Goal: Find contact information

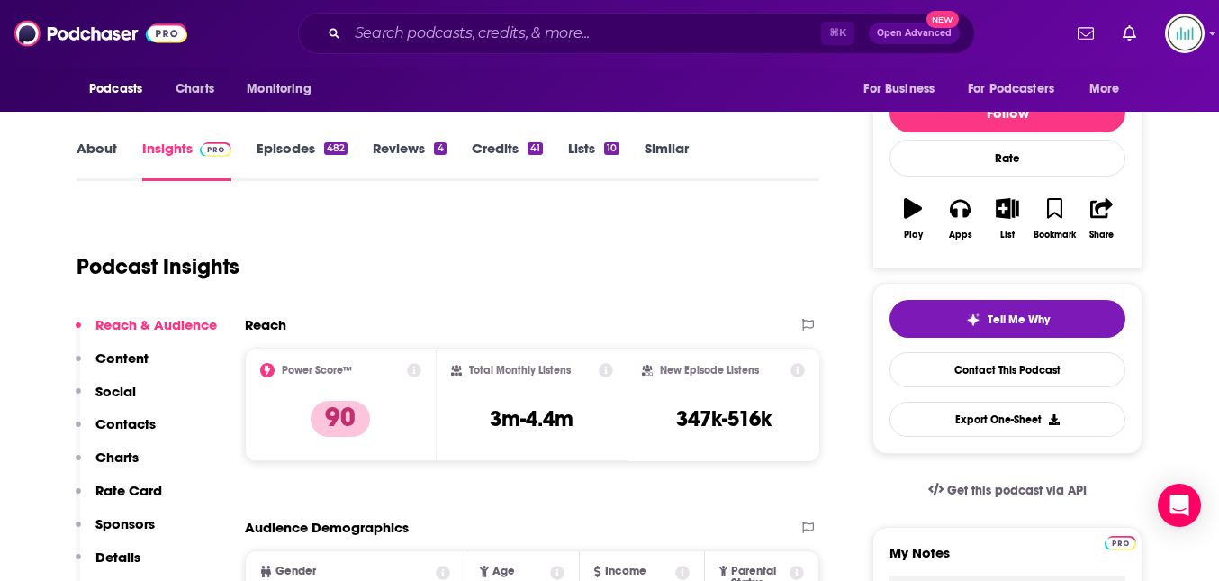
scroll to position [242, 0]
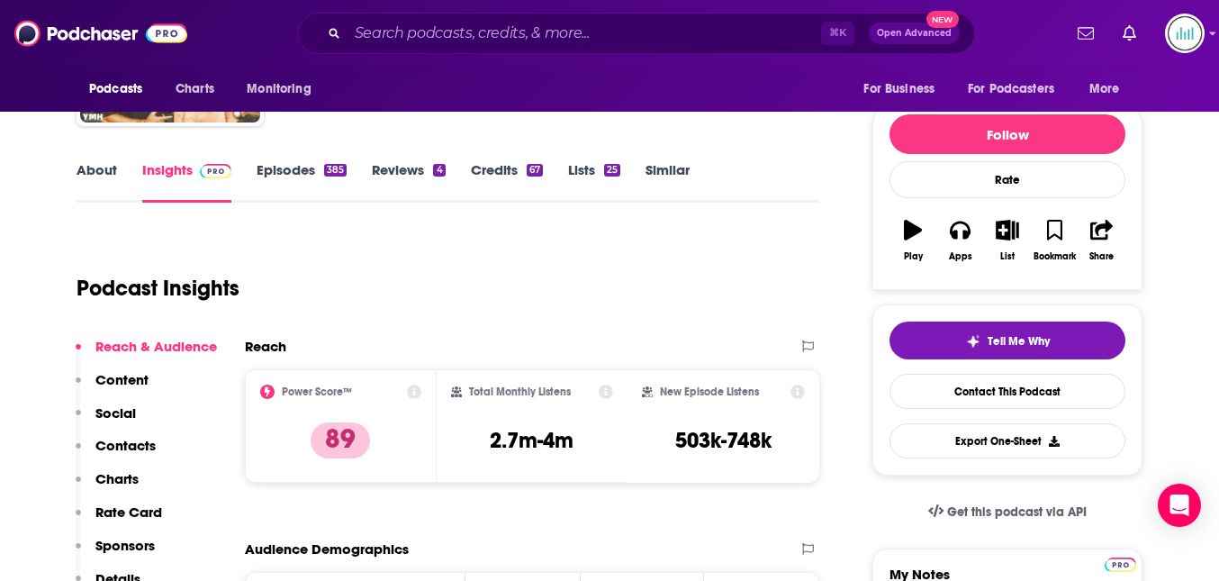
scroll to position [199, 0]
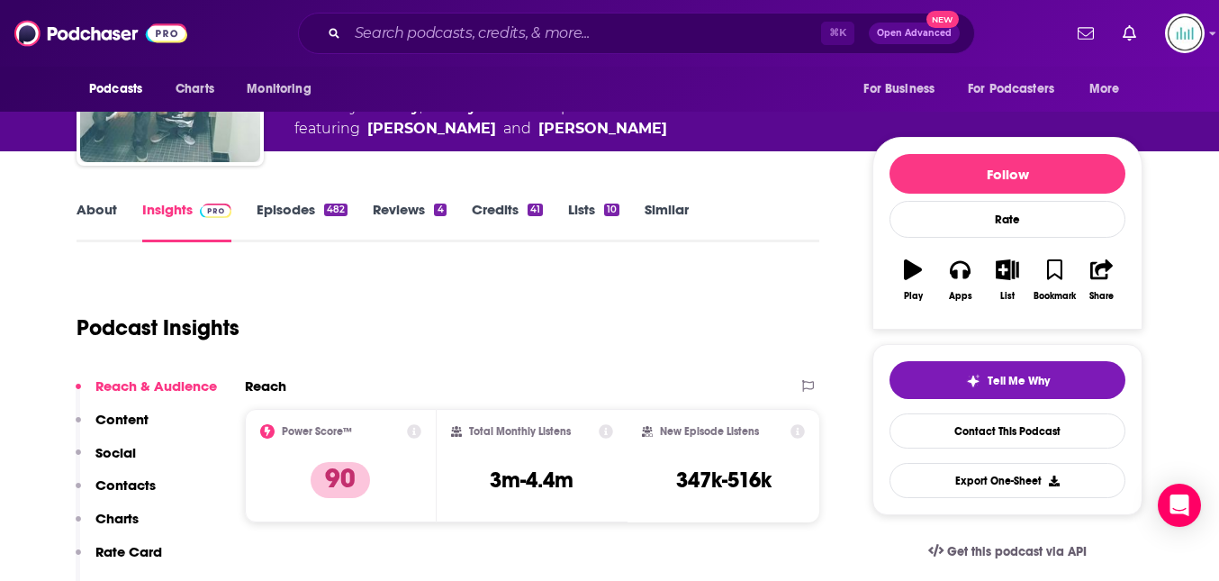
scroll to position [140, 0]
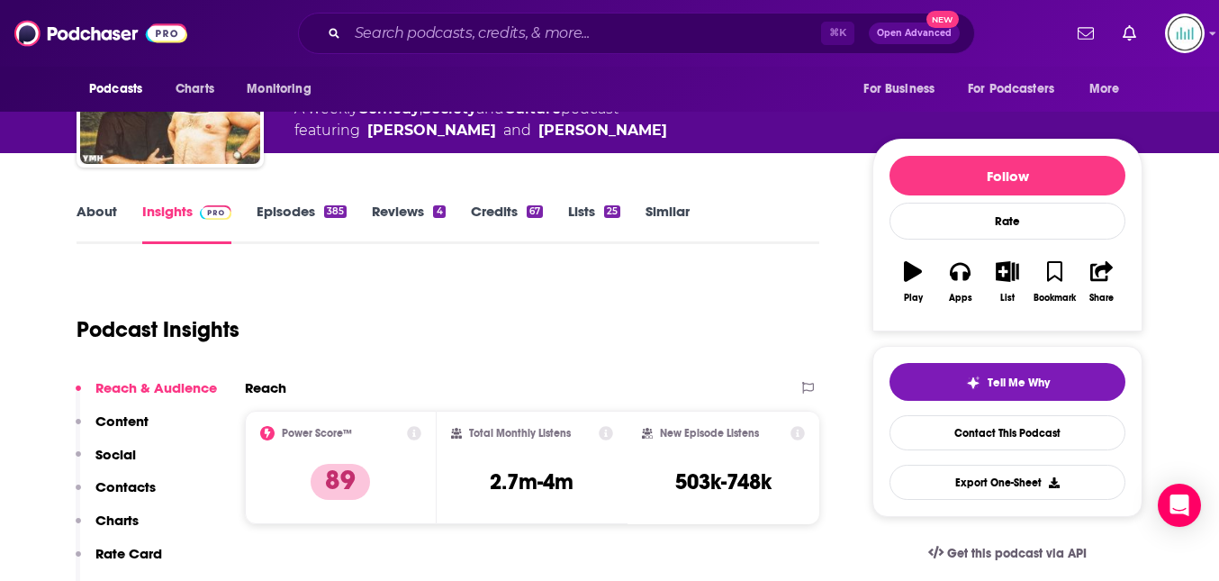
type input "https://www.podchaser.com/podcasts/2-bears-1-cave-with-tom-segura-872197"
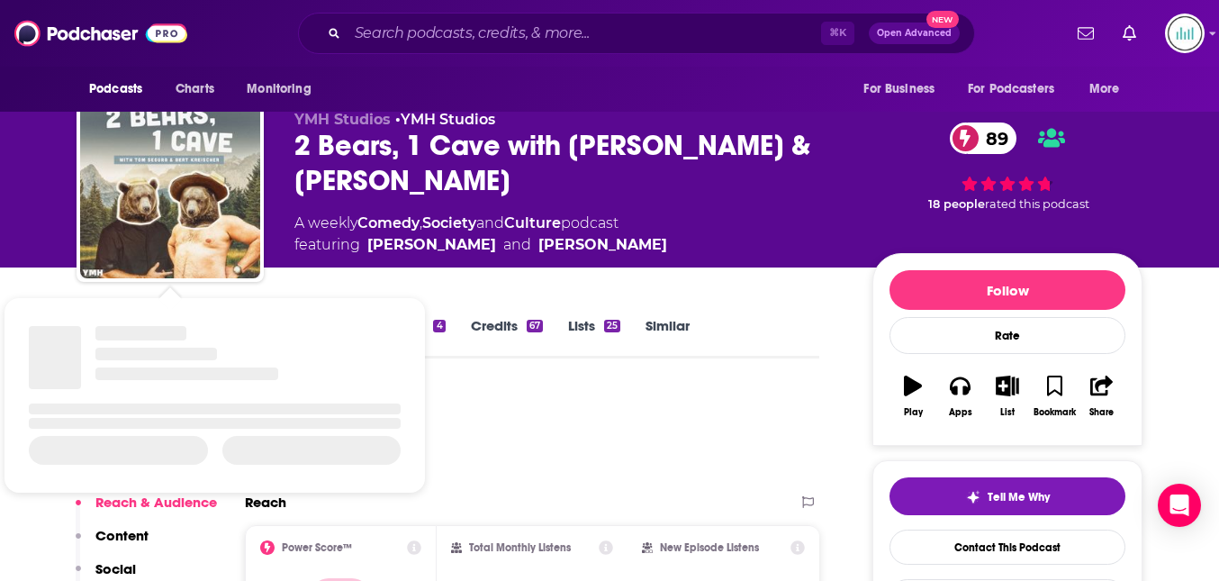
scroll to position [4, 0]
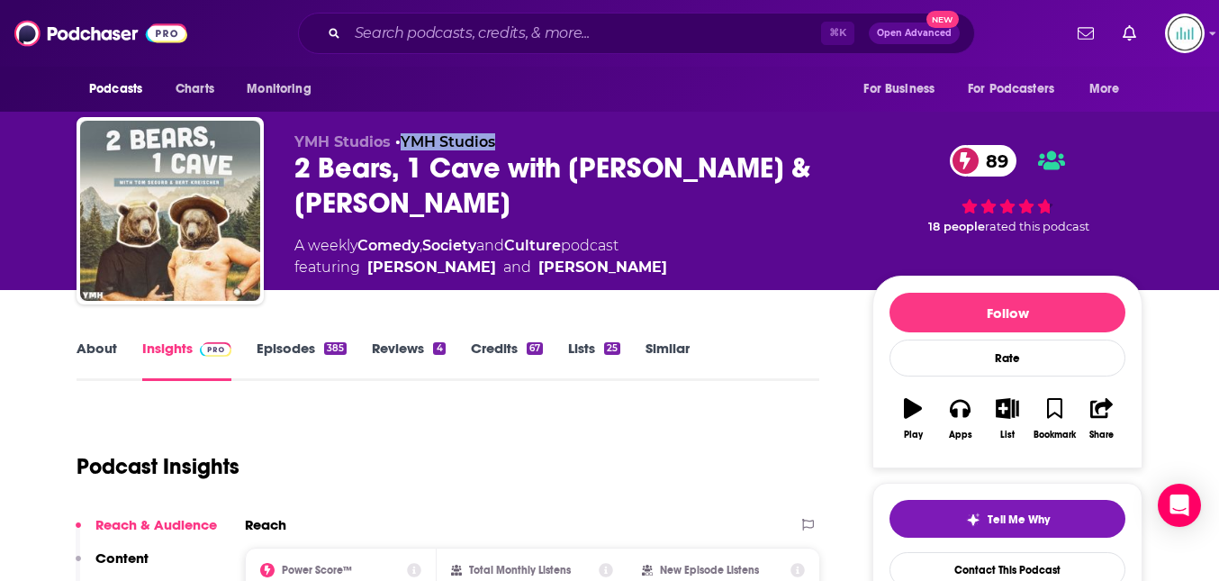
drag, startPoint x: 500, startPoint y: 139, endPoint x: 402, endPoint y: 148, distance: 97.6
click at [402, 148] on p "YMH Studios • YMH Studios" at bounding box center [568, 141] width 549 height 17
copy link "YMH Studios"
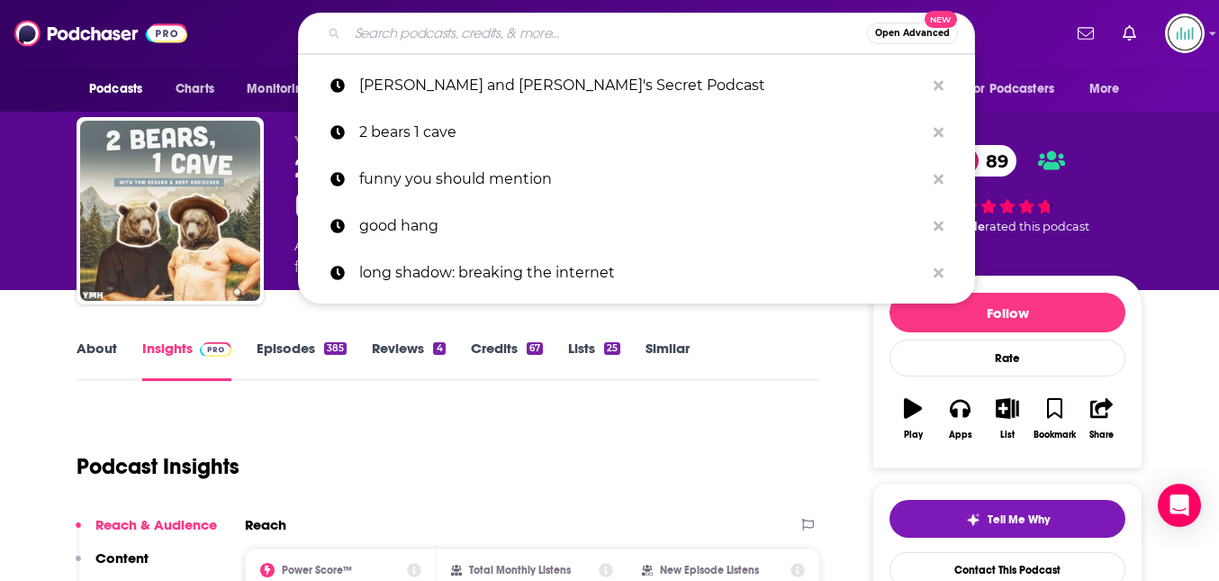
click at [392, 39] on input "Search podcasts, credits, & more..." at bounding box center [606, 33] width 519 height 29
paste input "Senses Working Overtime"
type input "Senses Working Overtime"
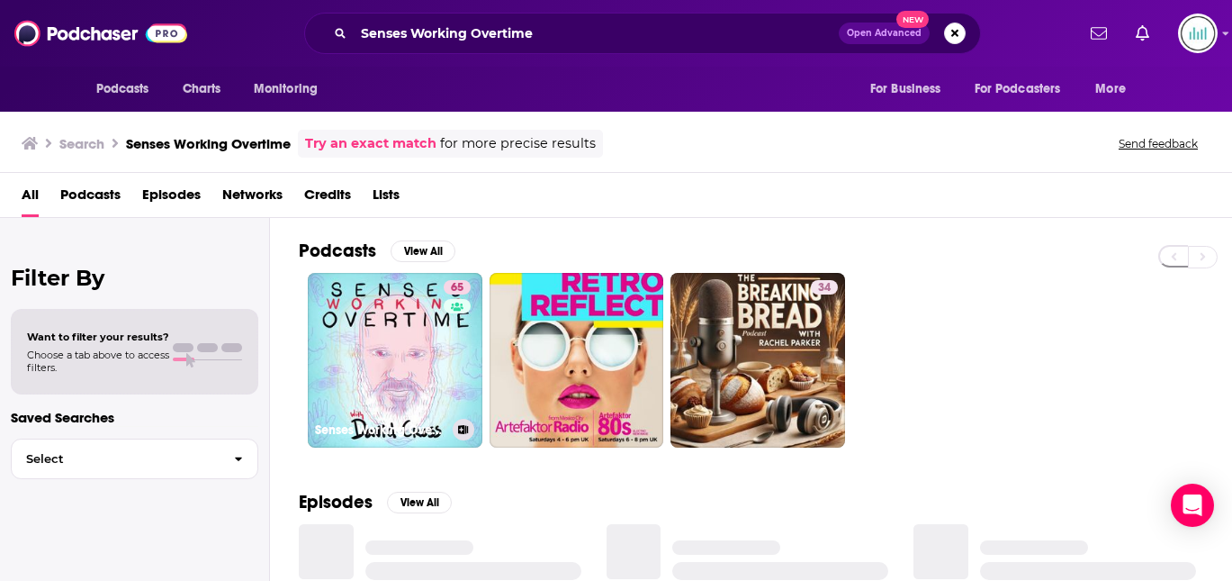
click at [447, 331] on div "65" at bounding box center [460, 349] width 32 height 139
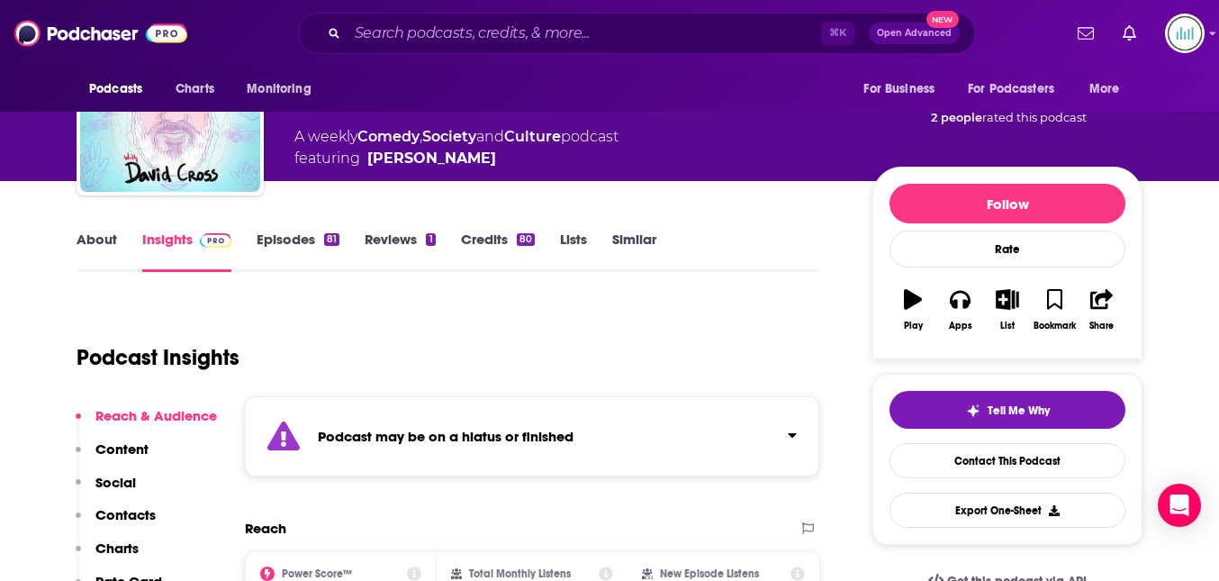
scroll to position [196, 0]
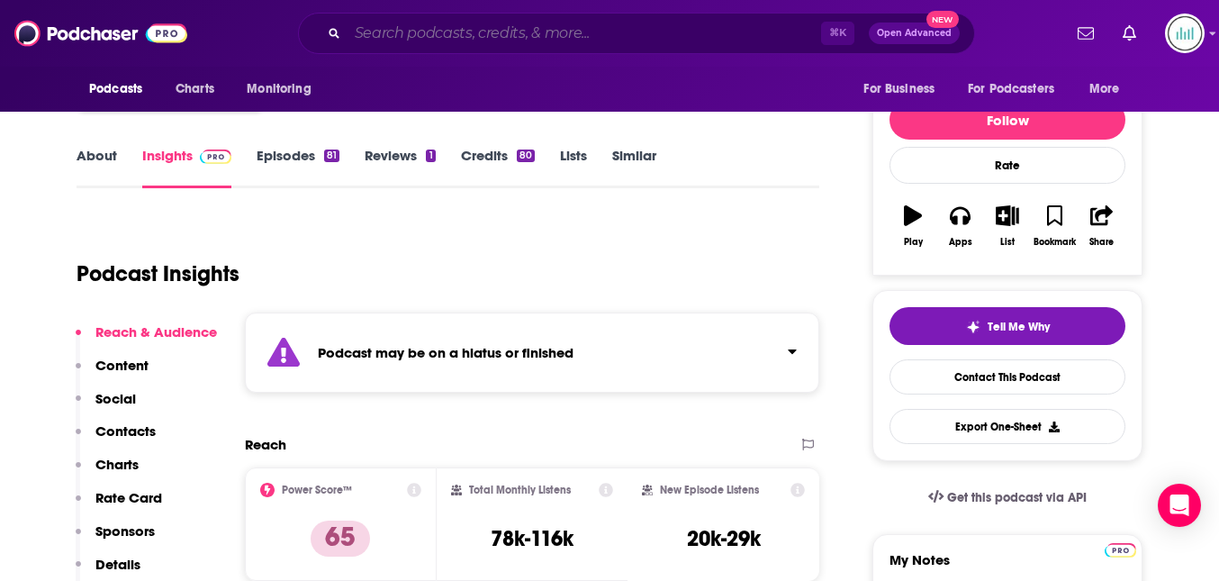
click at [388, 30] on input "Search podcasts, credits, & more..." at bounding box center [584, 33] width 474 height 29
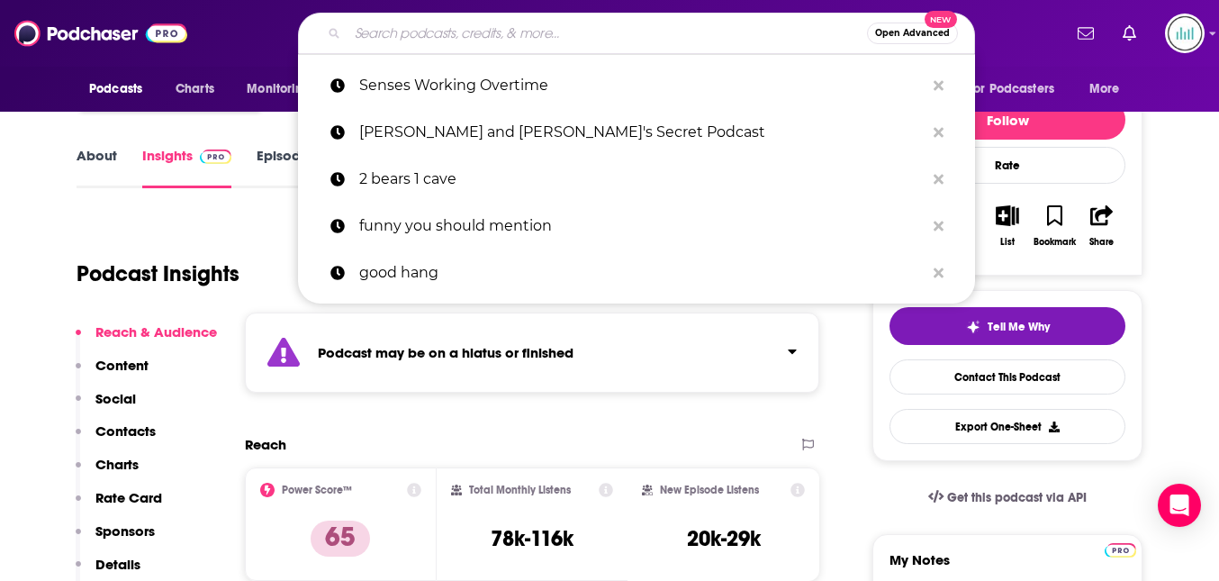
paste input "The Bitchuation Room"
type input "The Bitchuation Room"
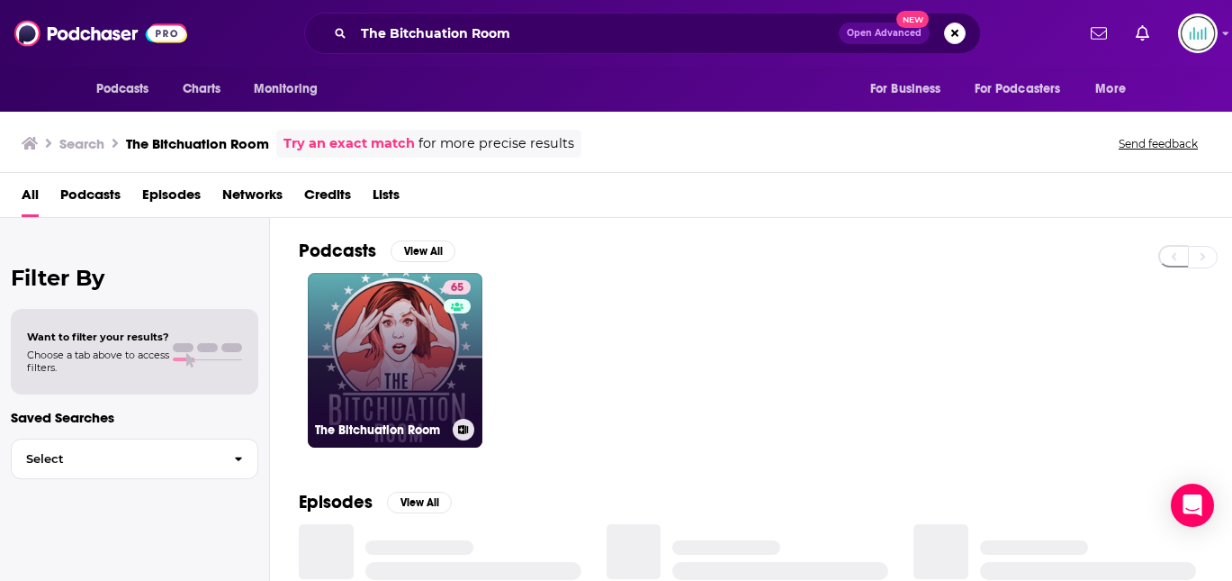
click at [410, 391] on link "65 The Bitchuation Room" at bounding box center [395, 360] width 175 height 175
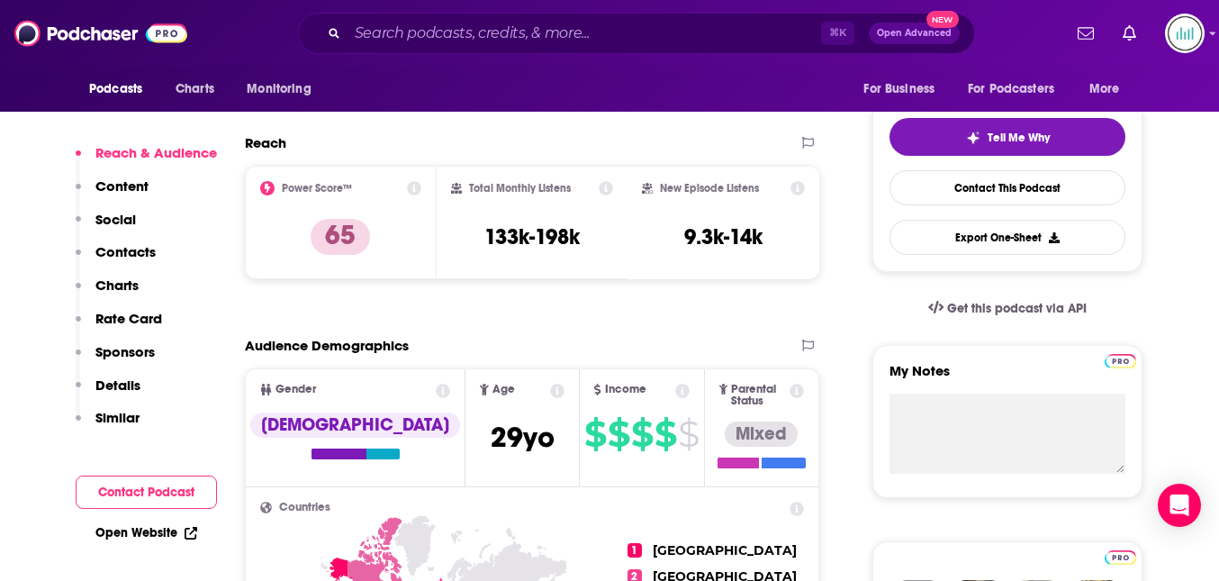
scroll to position [405, 0]
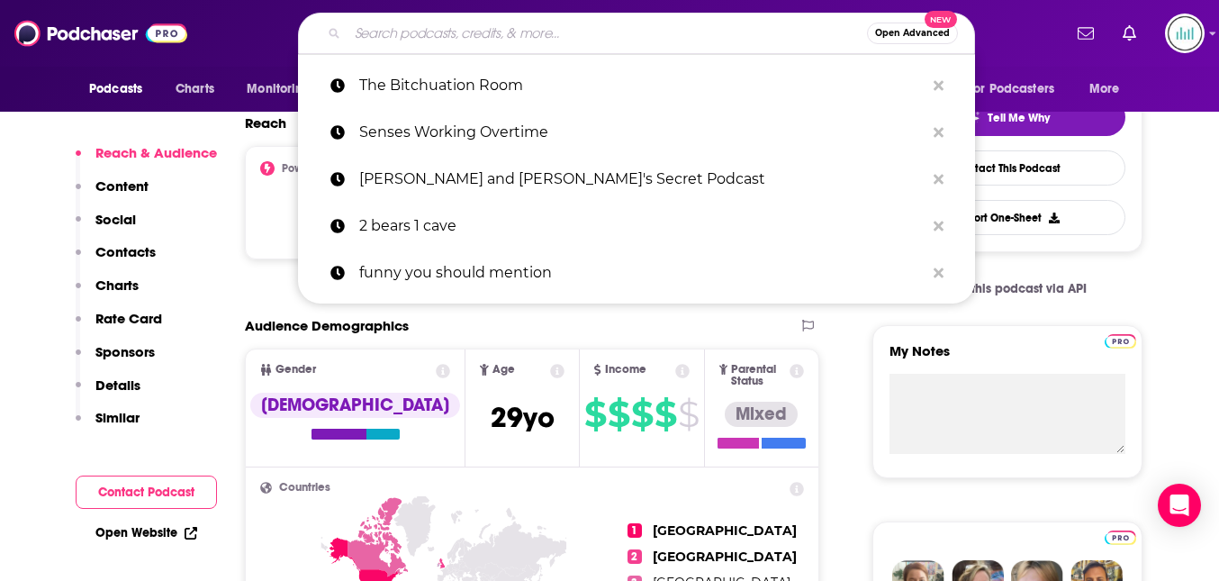
click at [385, 32] on input "Search podcasts, credits, & more..." at bounding box center [606, 33] width 519 height 29
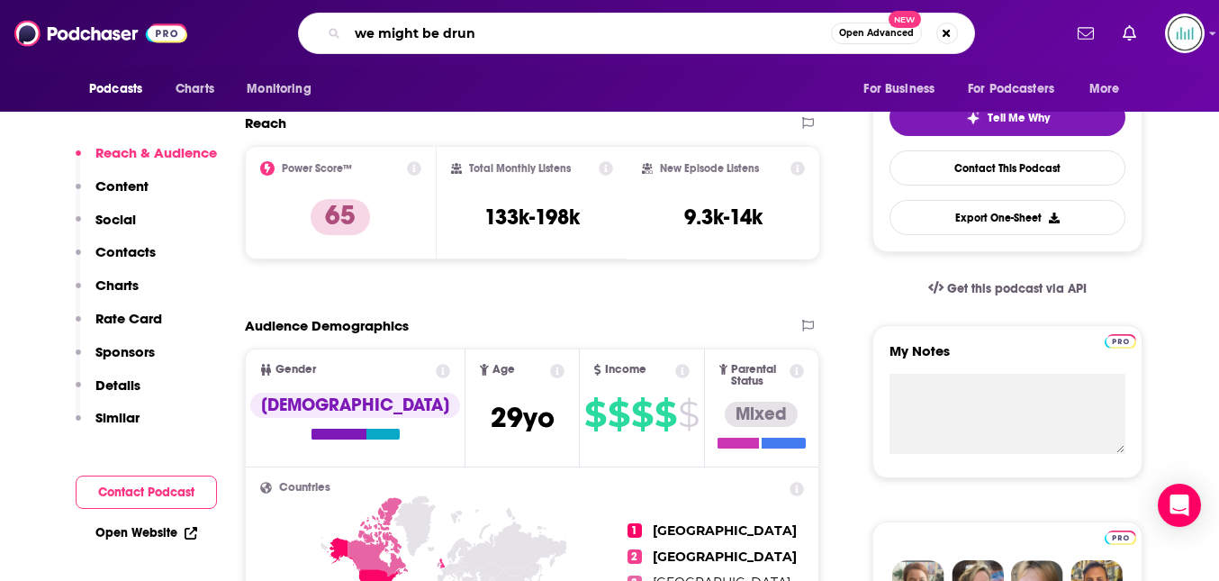
type input "we might be drunk"
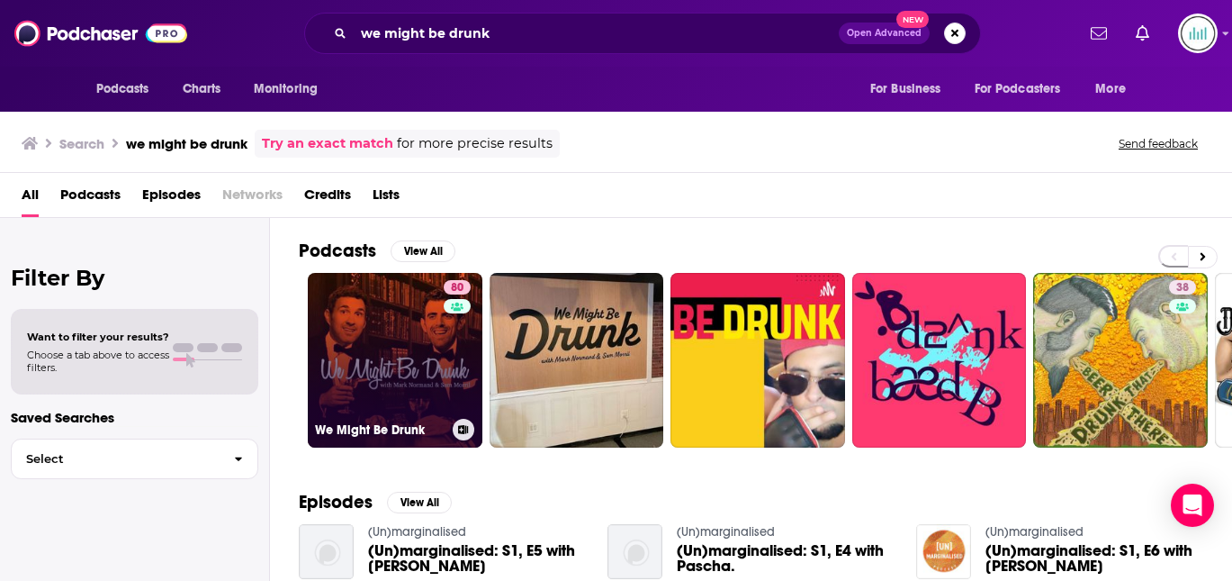
click at [375, 334] on link "80 We Might Be Drunk" at bounding box center [395, 360] width 175 height 175
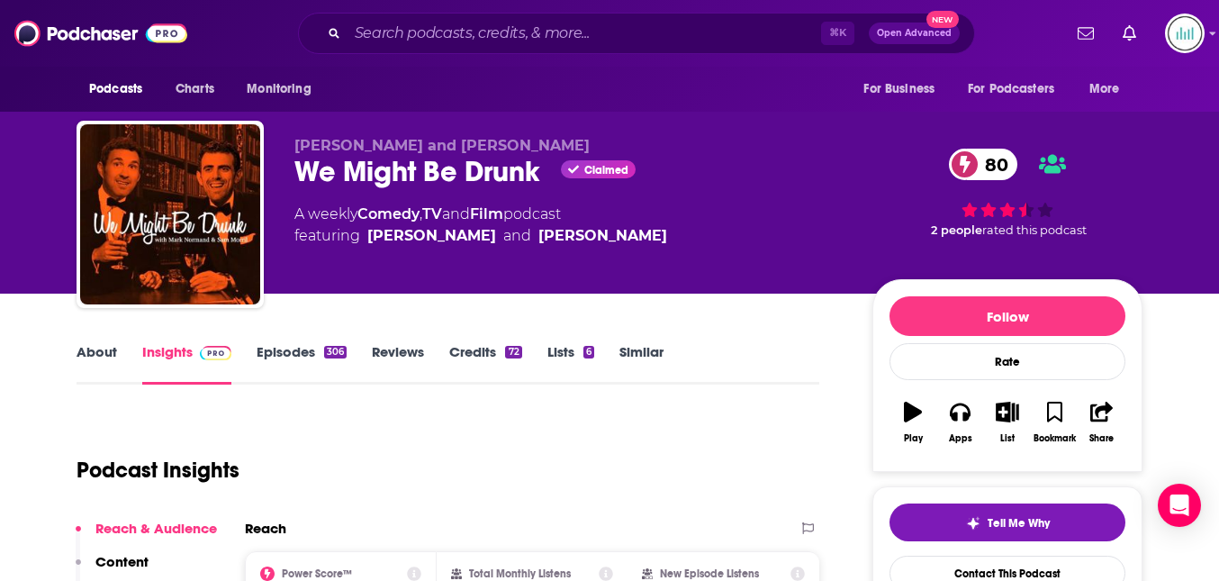
scroll to position [244, 0]
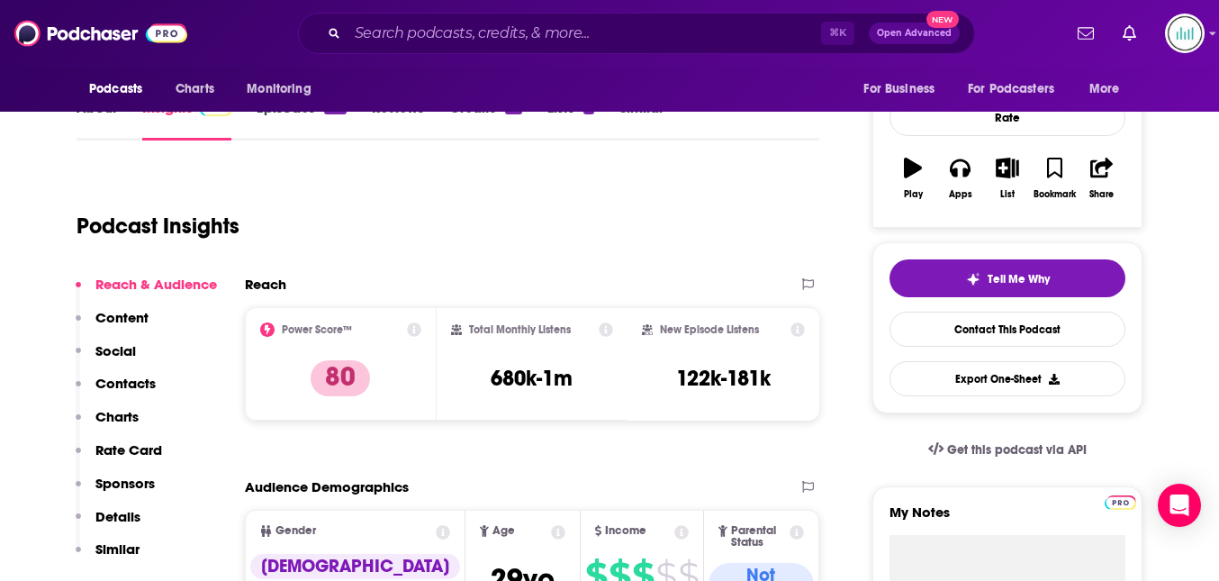
click at [108, 543] on p "Similar" at bounding box center [117, 548] width 44 height 17
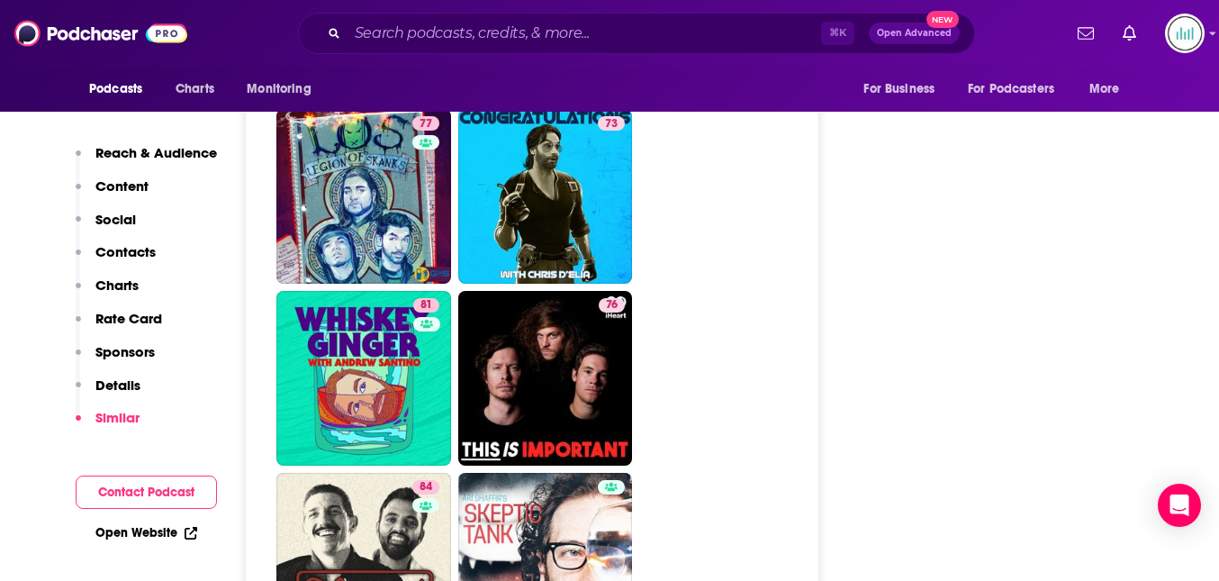
scroll to position [5284, 0]
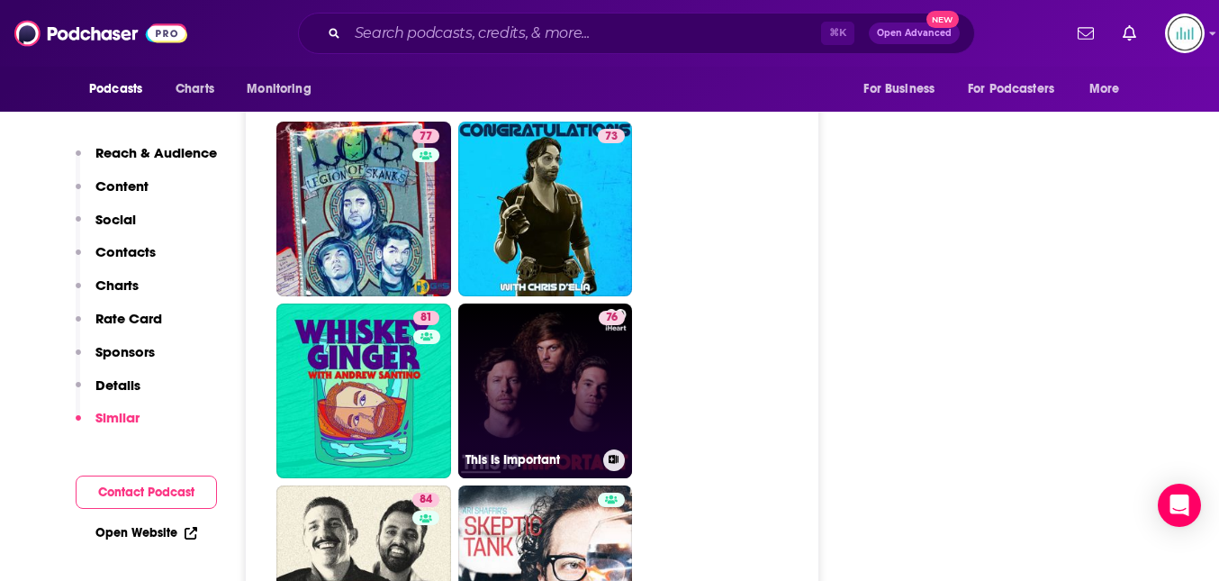
click at [608, 313] on div "76" at bounding box center [612, 380] width 26 height 139
type input "https://www.podchaser.com/podcasts/this-is-important-1489513"
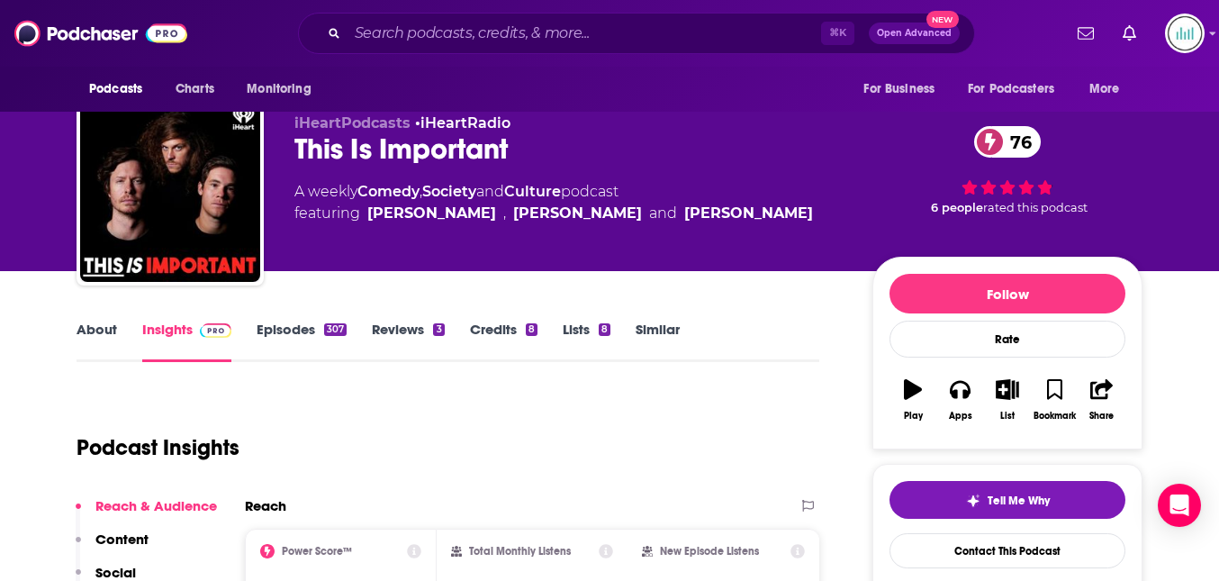
scroll to position [26, 0]
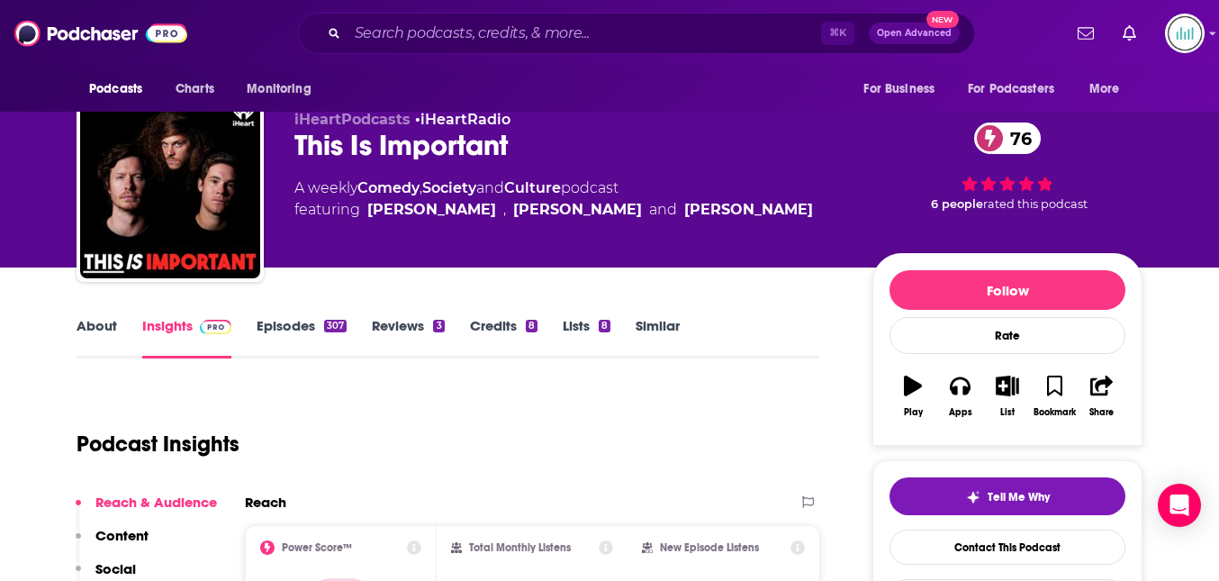
click at [106, 323] on link "About" at bounding box center [97, 337] width 41 height 41
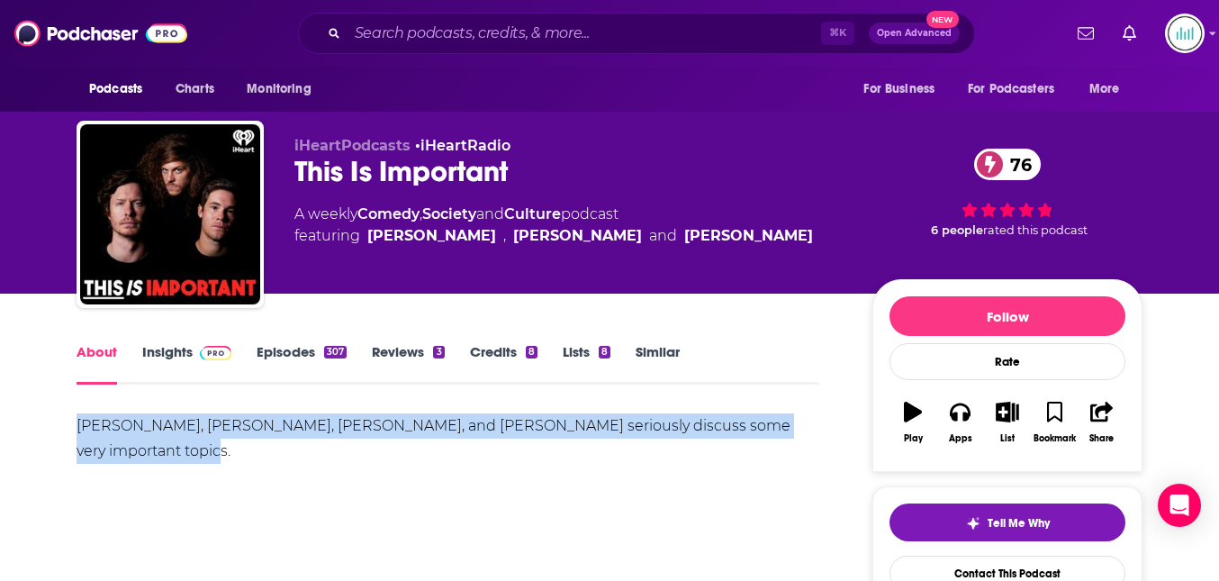
drag, startPoint x: 203, startPoint y: 448, endPoint x: 75, endPoint y: 423, distance: 131.2
copy div "Adam Devine, Anders Holm, Blake Anderson, and Kyle Newacheck seriously discuss …"
click at [166, 347] on link "Insights" at bounding box center [186, 363] width 89 height 41
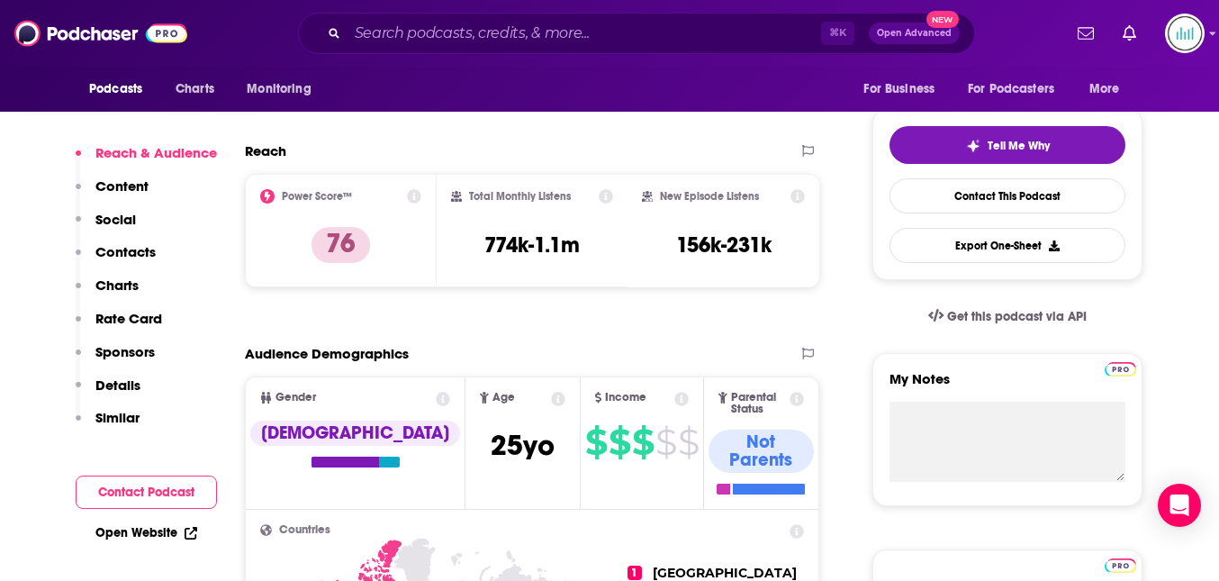
scroll to position [394, 0]
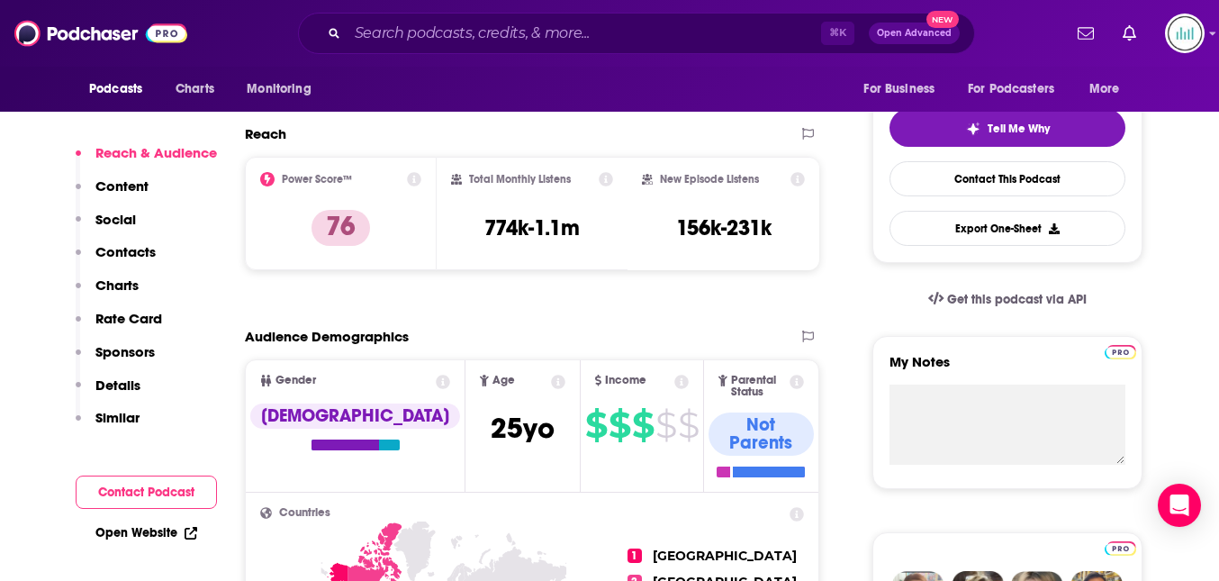
click at [133, 248] on p "Contacts" at bounding box center [125, 251] width 60 height 17
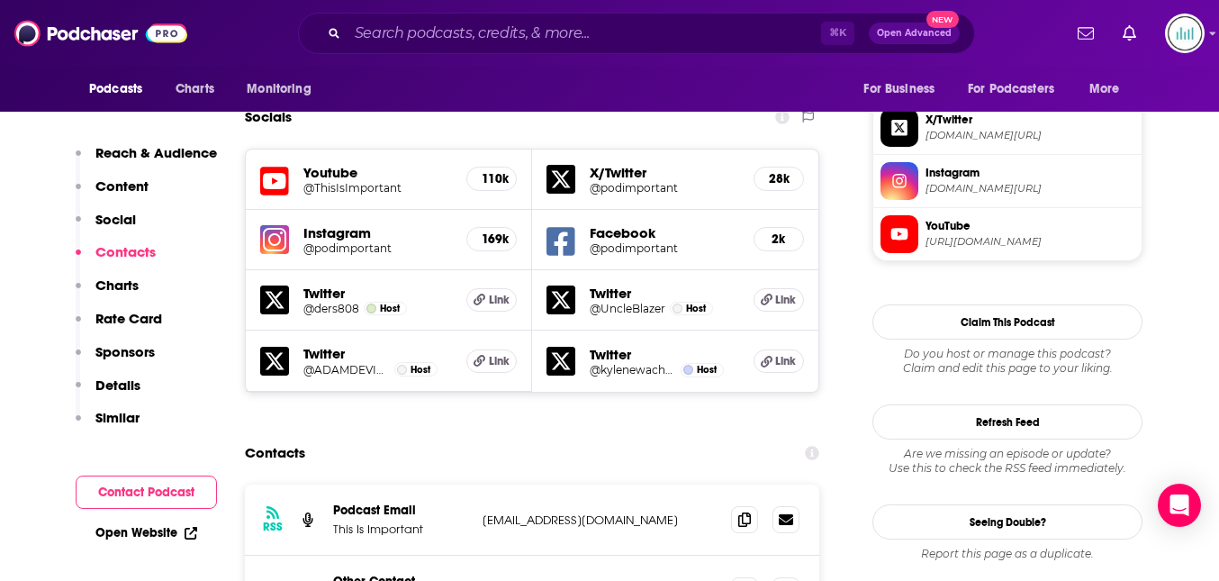
scroll to position [1650, 0]
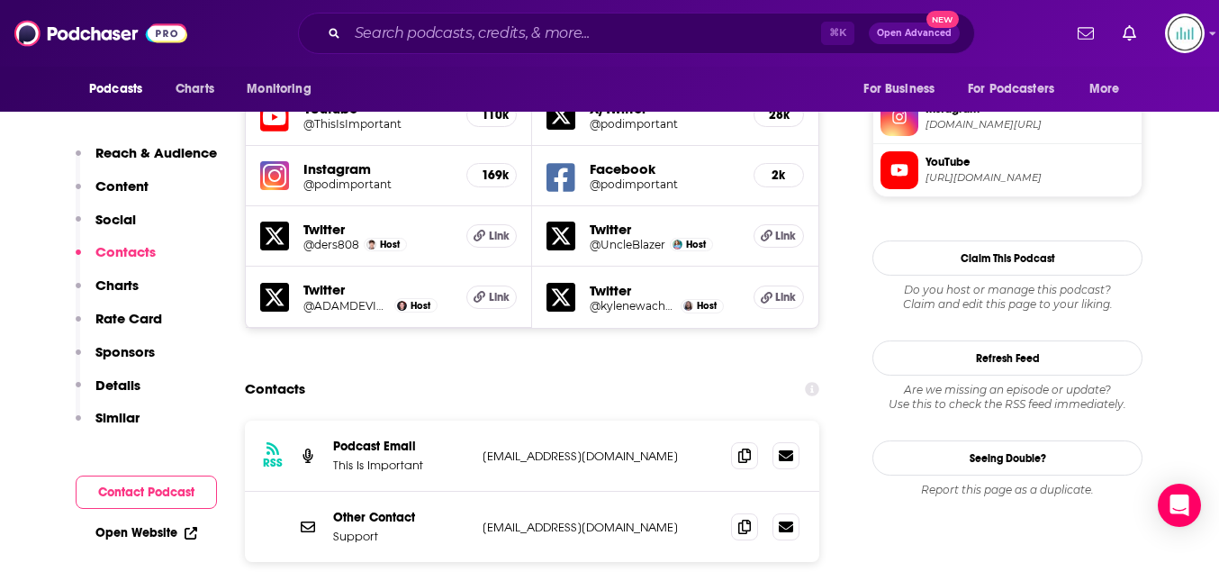
drag, startPoint x: 678, startPoint y: 330, endPoint x: 464, endPoint y: 346, distance: 214.8
click at [0, 0] on div "Podcast Email This Is Important thisisimportantpodcast@gmail.com thisisimportan…" at bounding box center [0, 0] width 0 height 0
copy div "thisisimportantpodcast@gmail.com"
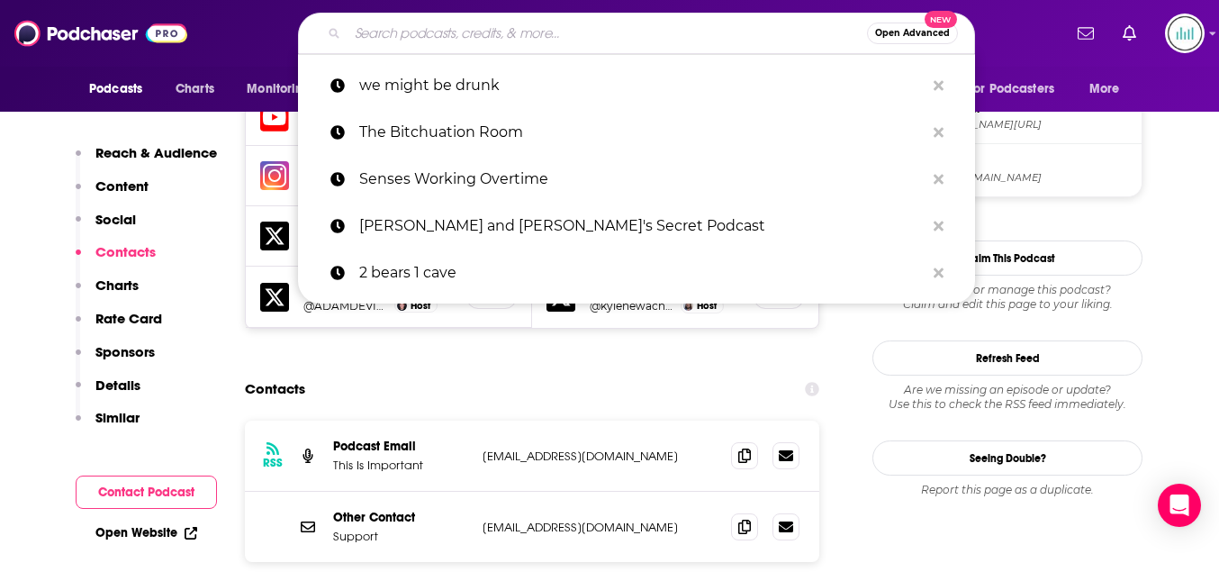
click at [364, 31] on input "Search podcasts, credits, & more..." at bounding box center [606, 33] width 519 height 29
paste input "Take Your Shoes Off"
type input "Take Your Shoes Off"
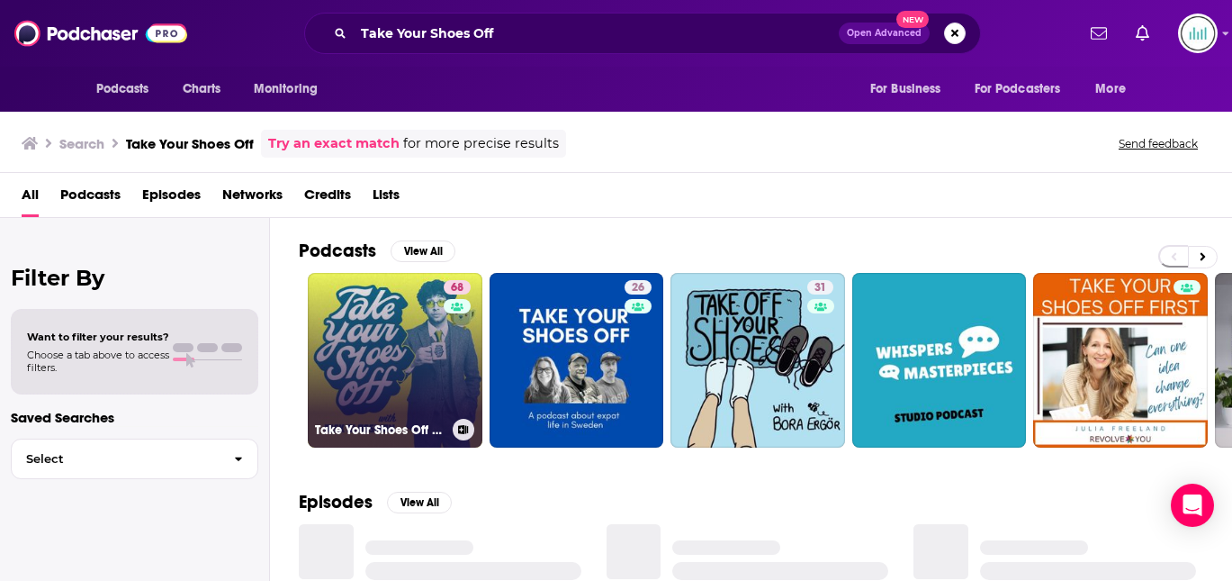
click at [379, 328] on link "68 Take Your Shoes Off w/ Rick Glassman" at bounding box center [395, 360] width 175 height 175
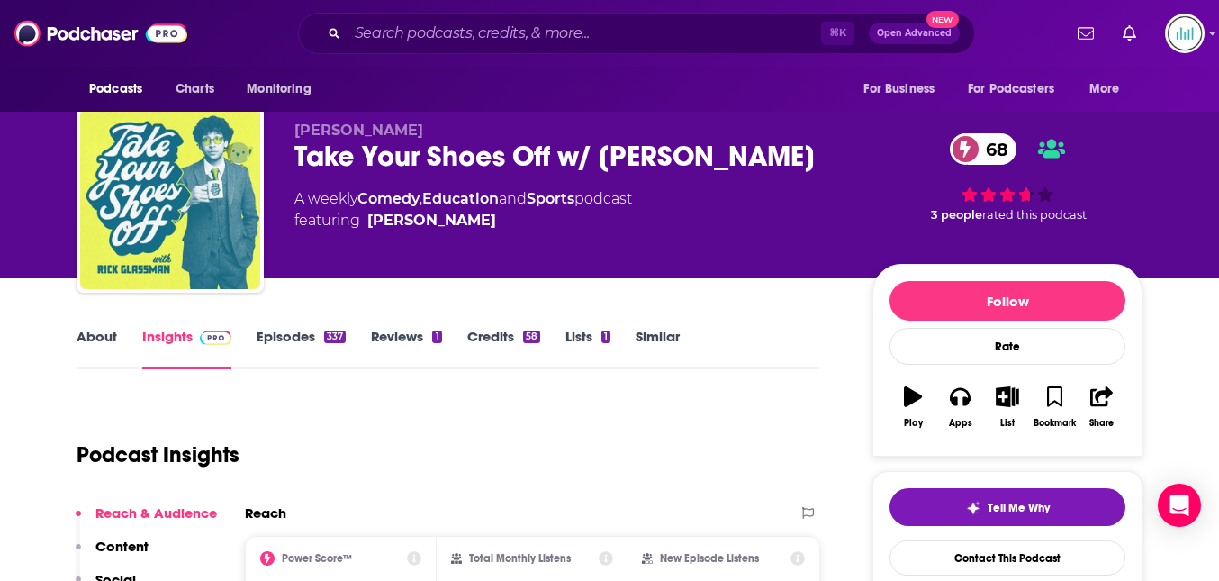
scroll to position [301, 0]
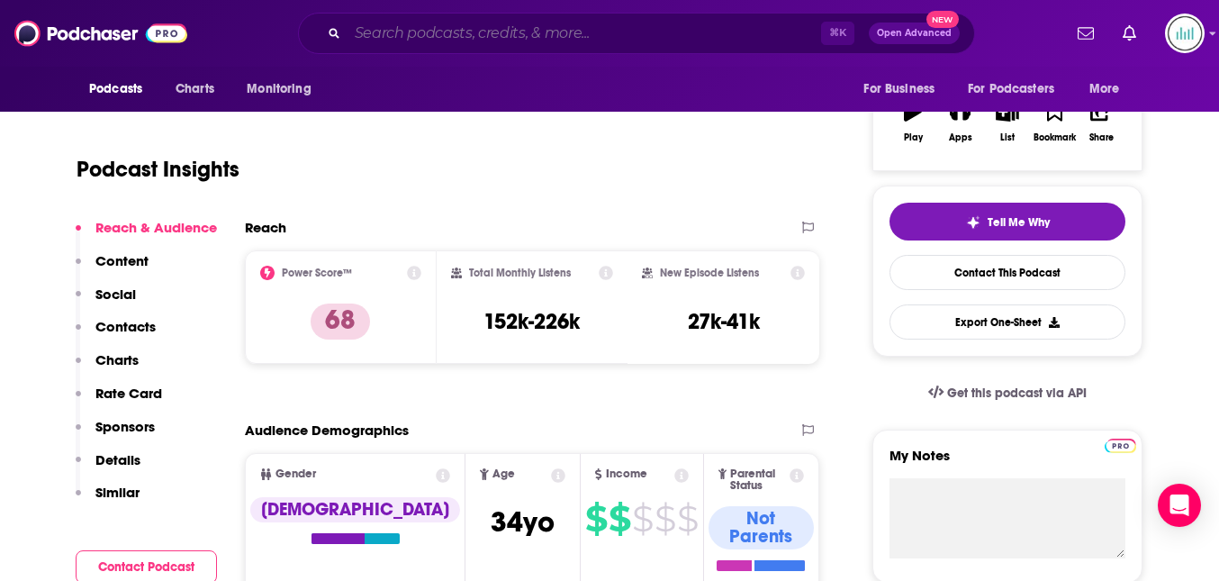
click at [395, 43] on input "Search podcasts, credits, & more..." at bounding box center [584, 33] width 474 height 29
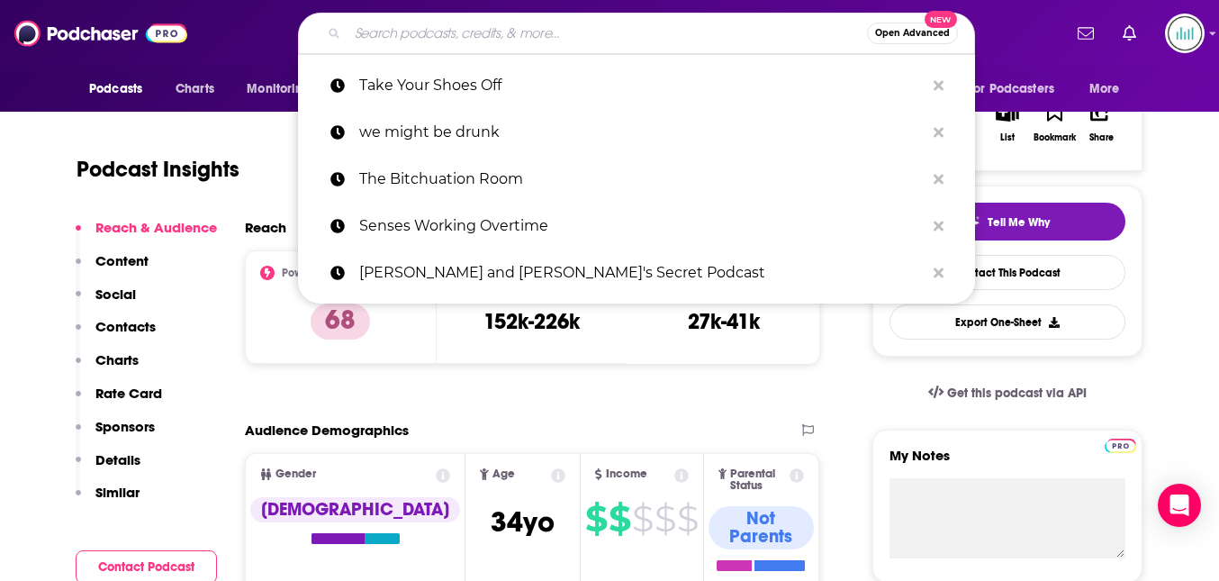
paste input "Whiskey Ginger w/ Andrew Santino"
type input "Whiskey Ginger w/ Andrew Santino"
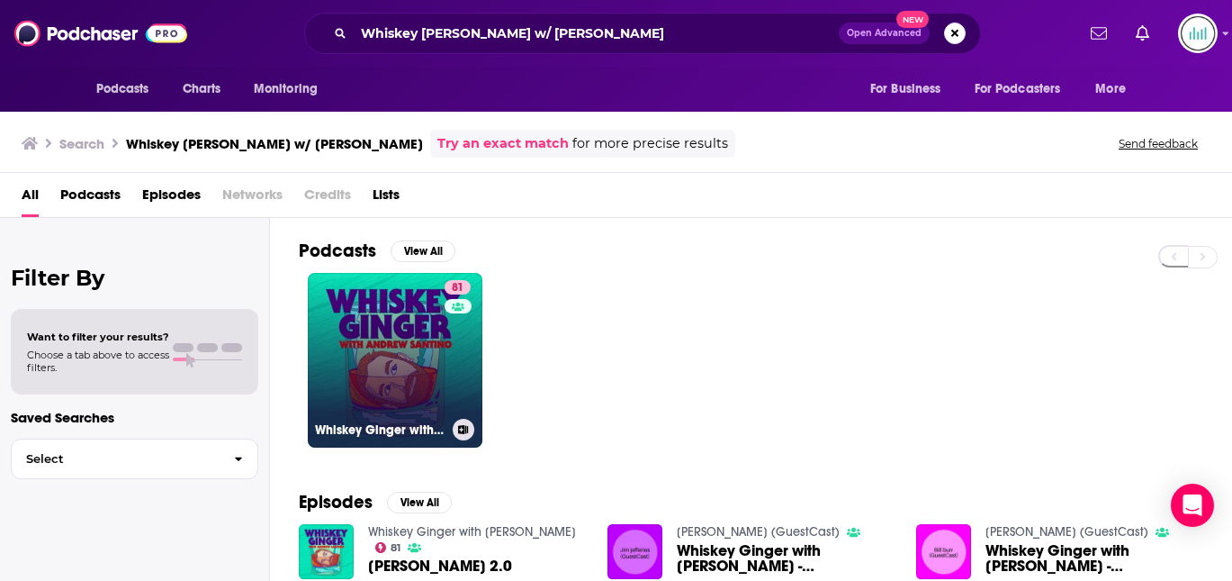
click at [369, 313] on link "81 Whiskey Ginger with Andrew Santino" at bounding box center [395, 360] width 175 height 175
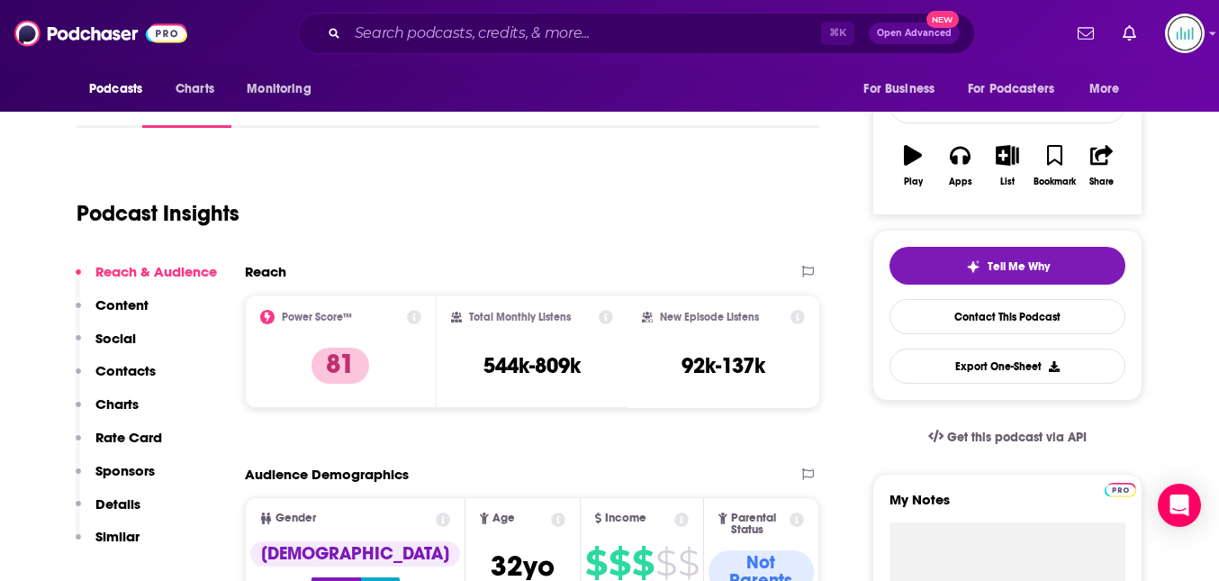
scroll to position [259, 0]
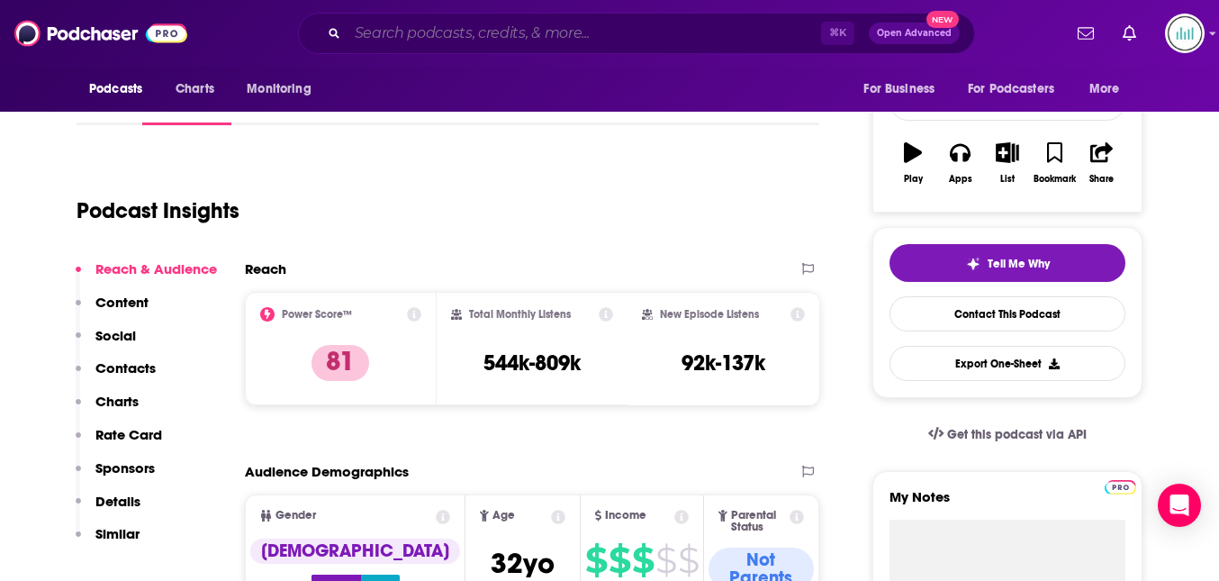
click at [412, 23] on input "Search podcasts, credits, & more..." at bounding box center [584, 33] width 474 height 29
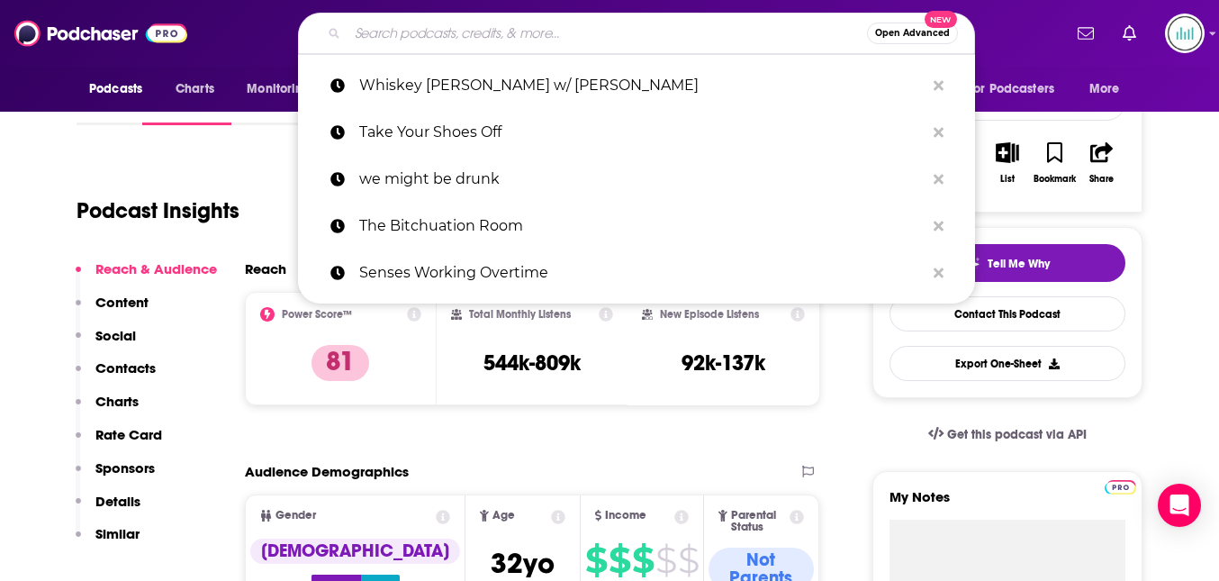
paste input "Breaking Bread"
type input "Breaking Bread"
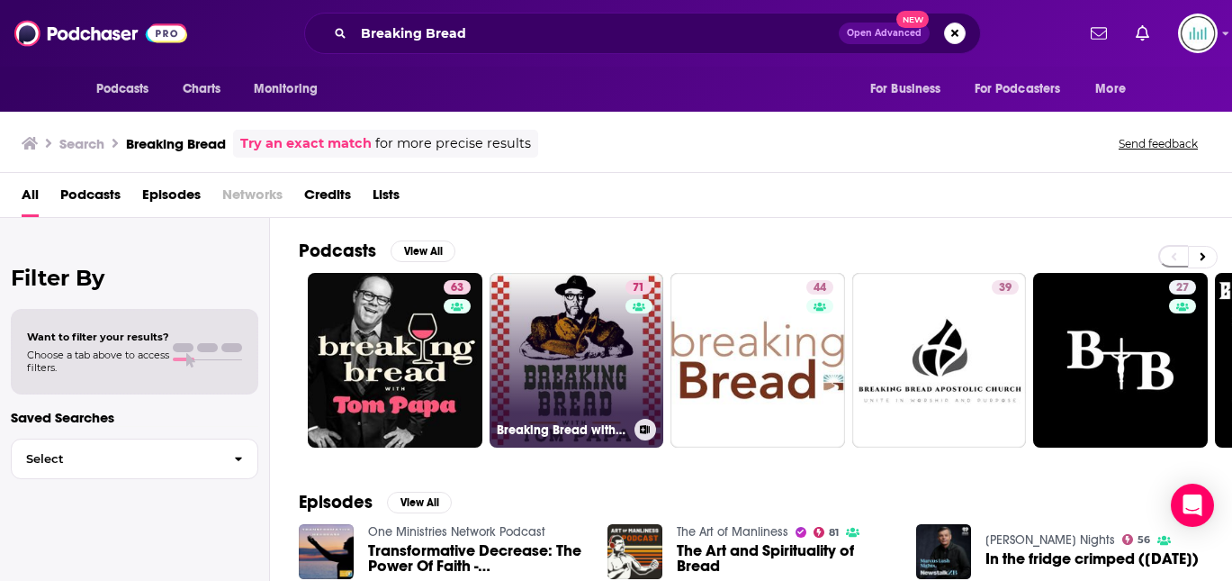
click at [566, 303] on link "71 Breaking Bread with Tom Papa" at bounding box center [577, 360] width 175 height 175
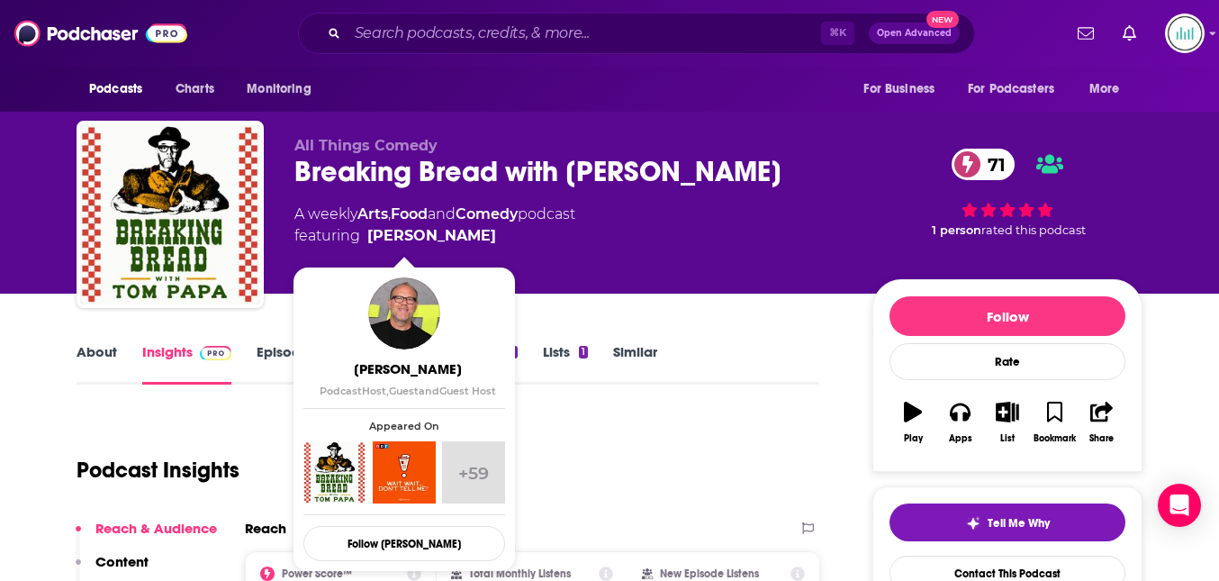
drag, startPoint x: 443, startPoint y: 236, endPoint x: 411, endPoint y: 230, distance: 32.9
click at [408, 231] on span "featuring Tom Papa" at bounding box center [434, 236] width 281 height 22
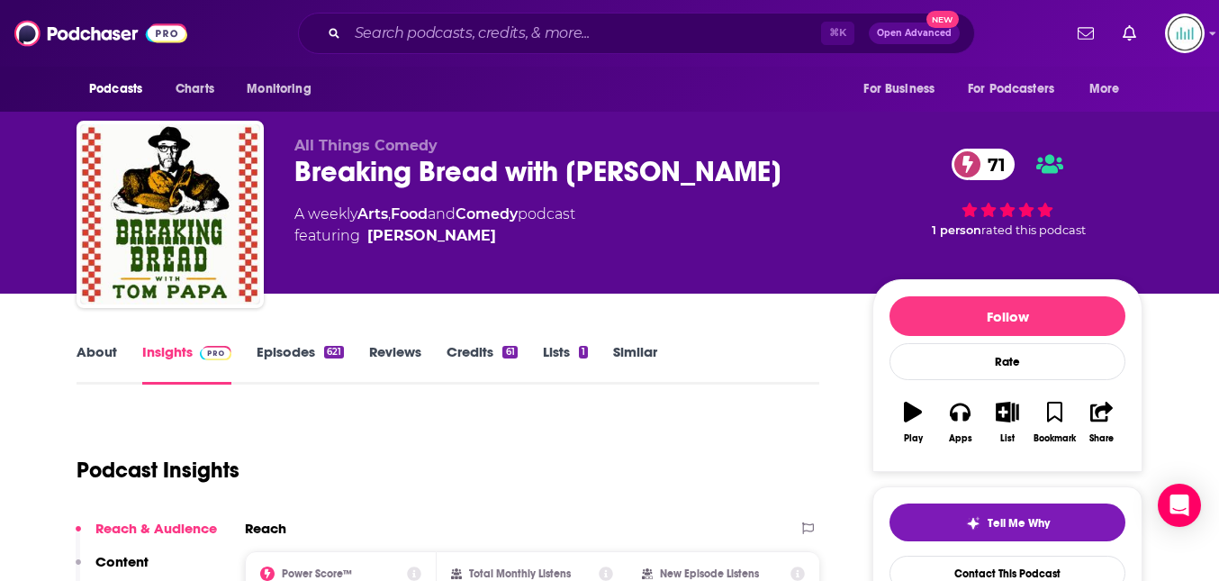
click at [543, 274] on div "All Things Comedy Breaking Bread with Tom Papa 71 A weekly Arts , Food and Come…" at bounding box center [568, 209] width 549 height 144
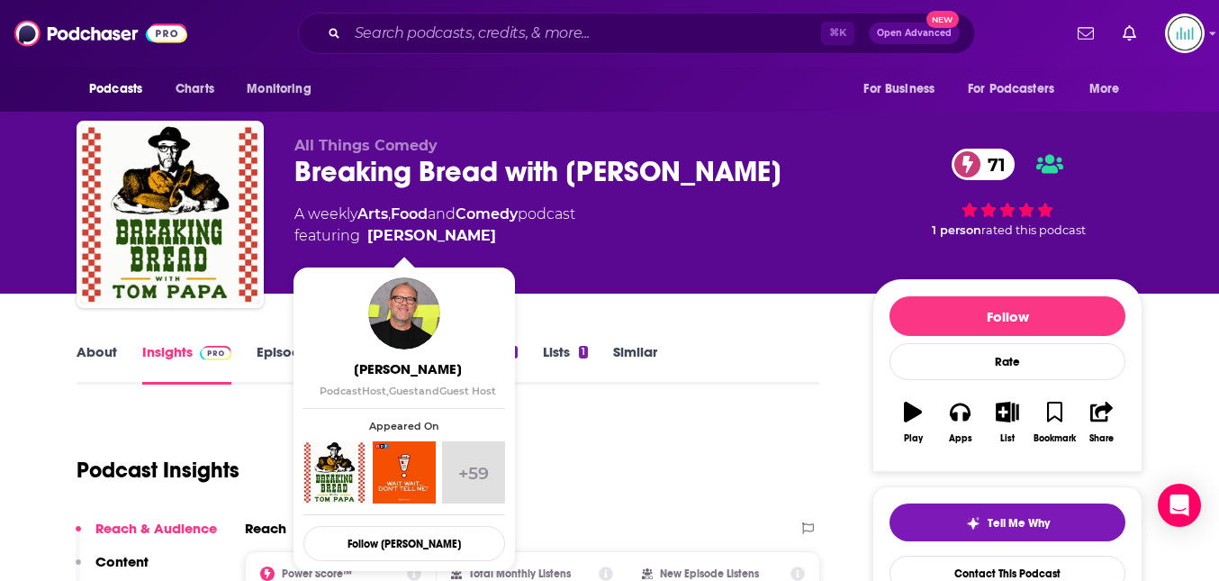
drag, startPoint x: 454, startPoint y: 231, endPoint x: 439, endPoint y: 237, distance: 15.4
click at [439, 237] on span "featuring Tom Papa" at bounding box center [434, 236] width 281 height 22
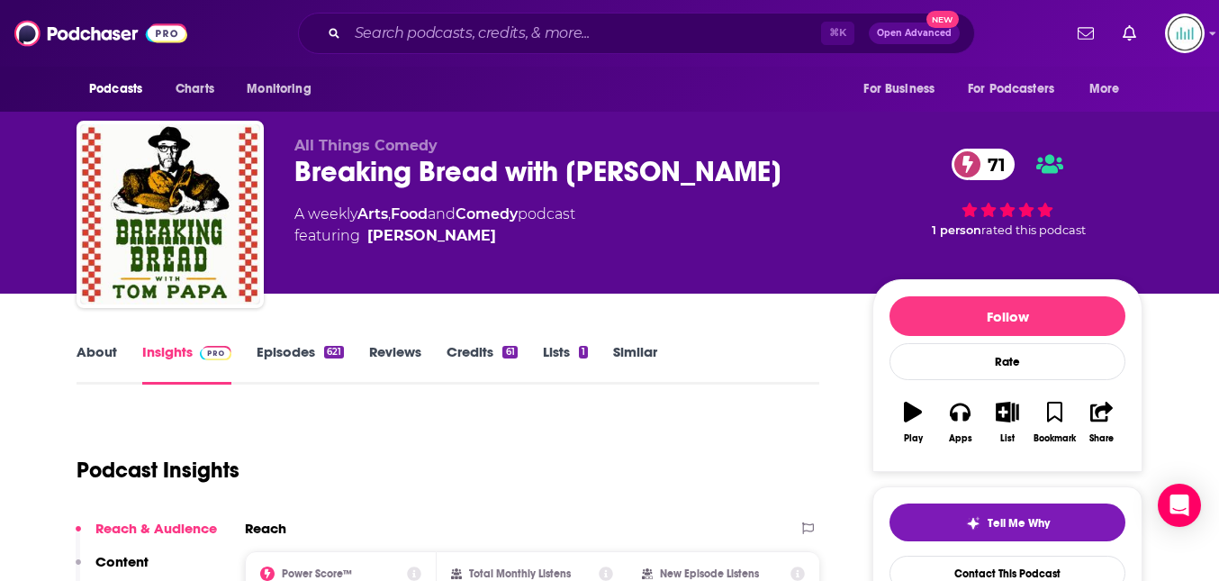
copy span "Tom Papa"
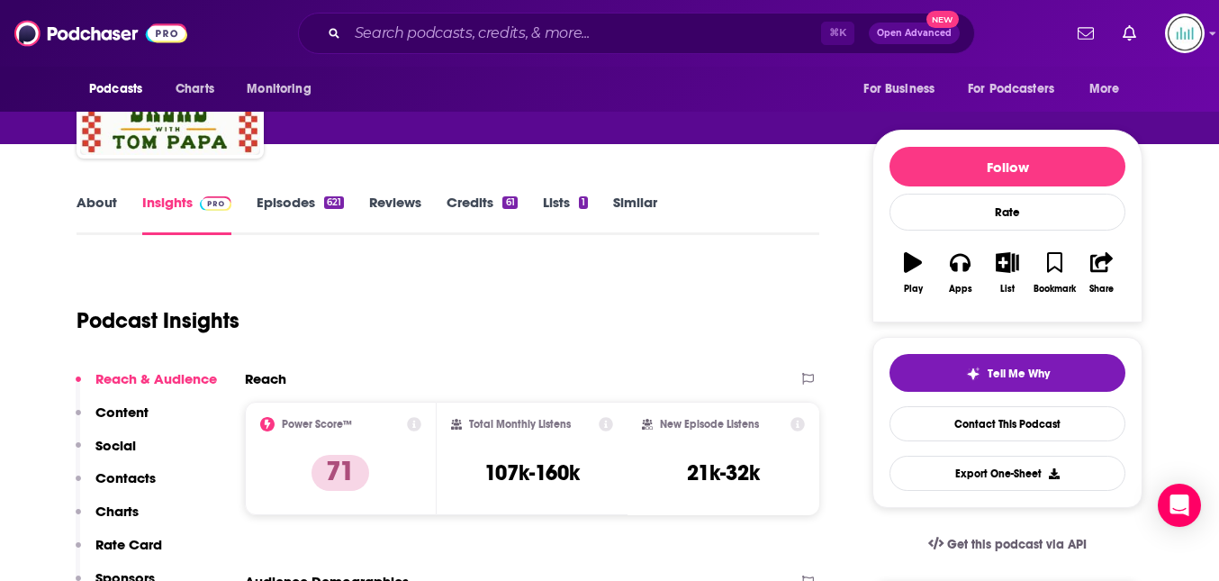
scroll to position [163, 0]
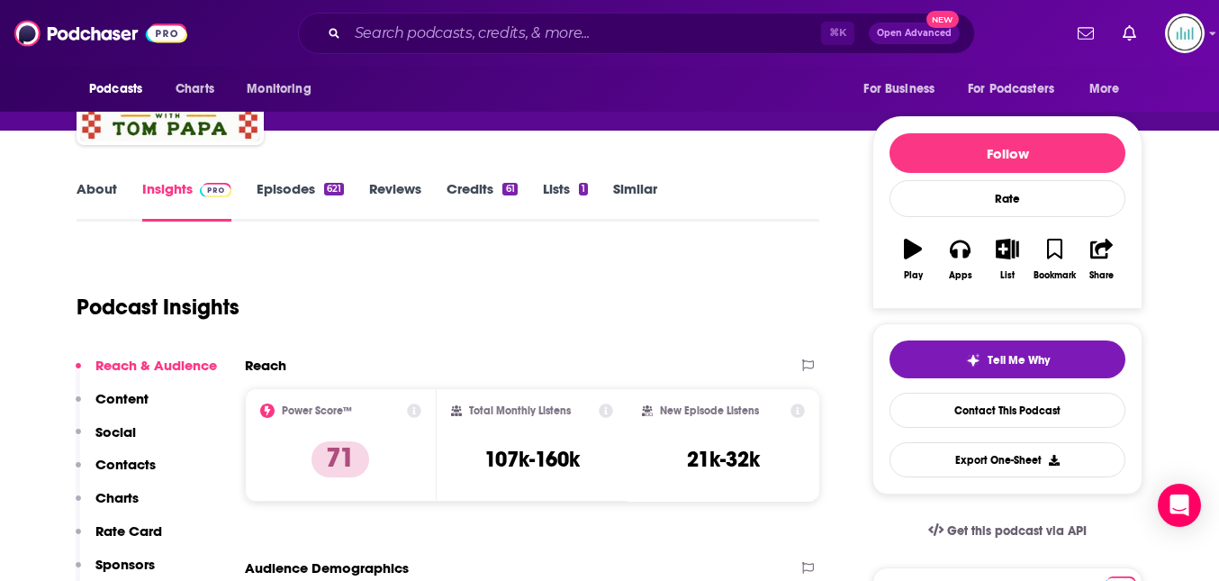
click at [106, 194] on link "About" at bounding box center [97, 200] width 41 height 41
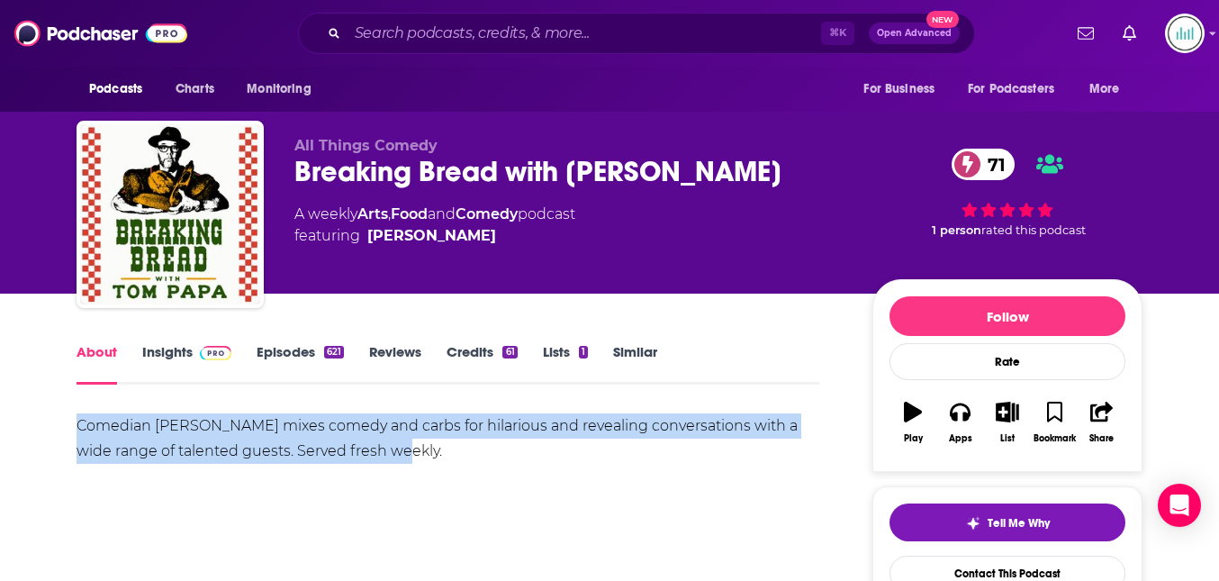
drag, startPoint x: 401, startPoint y: 455, endPoint x: 74, endPoint y: 410, distance: 329.9
copy div "Comedian Tom Papa mixes comedy and carbs for hilarious and revealing conversati…"
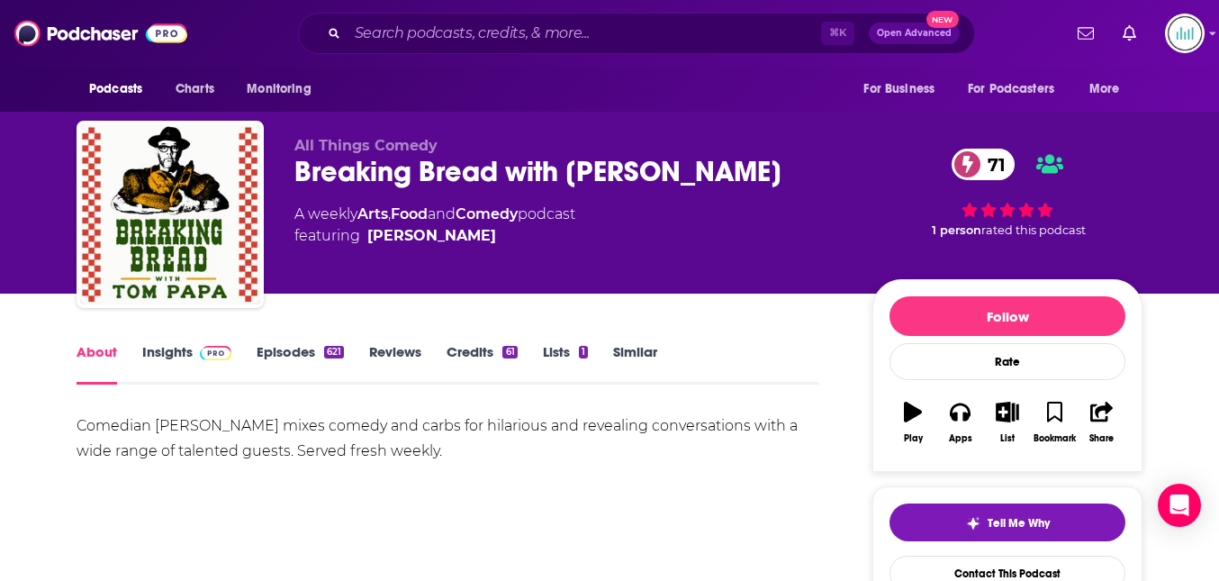
click at [161, 348] on link "Insights" at bounding box center [186, 363] width 89 height 41
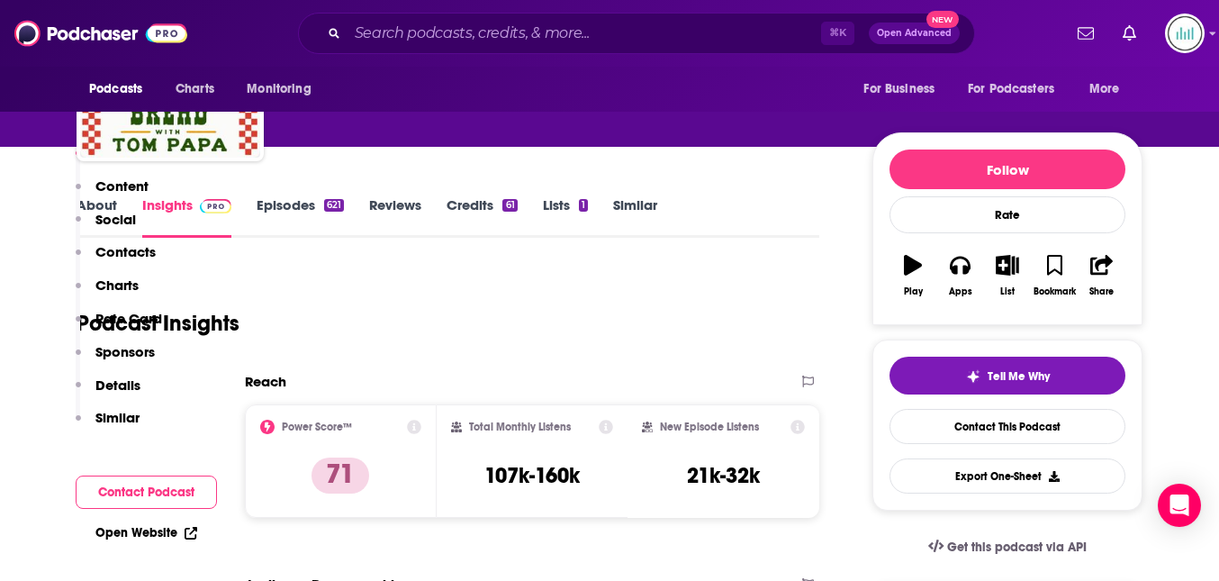
scroll to position [562, 0]
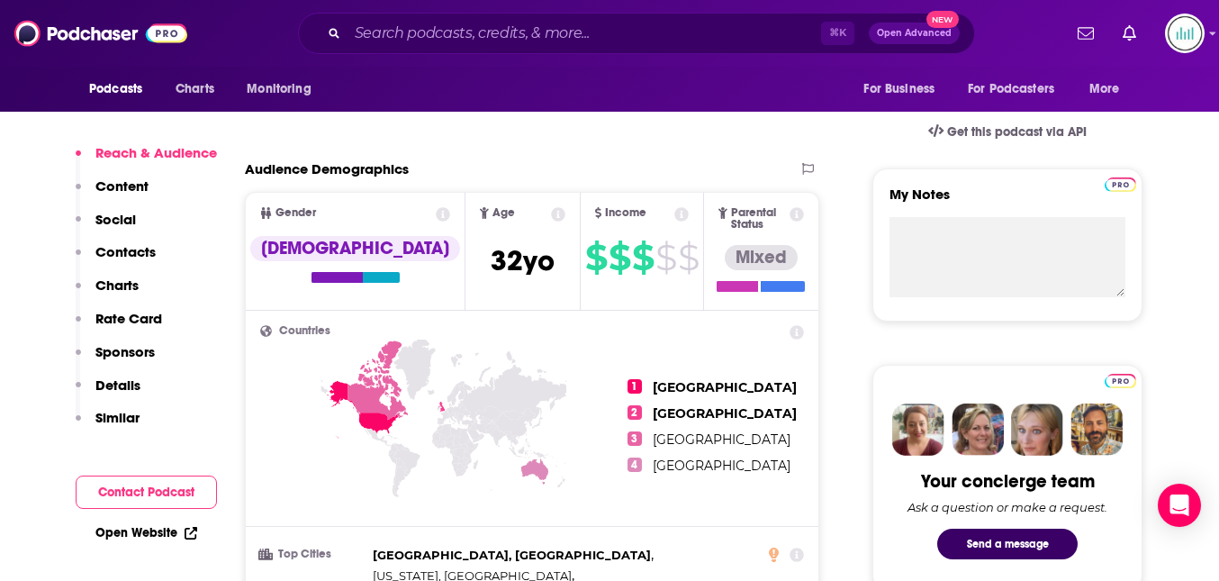
click at [131, 254] on p "Contacts" at bounding box center [125, 251] width 60 height 17
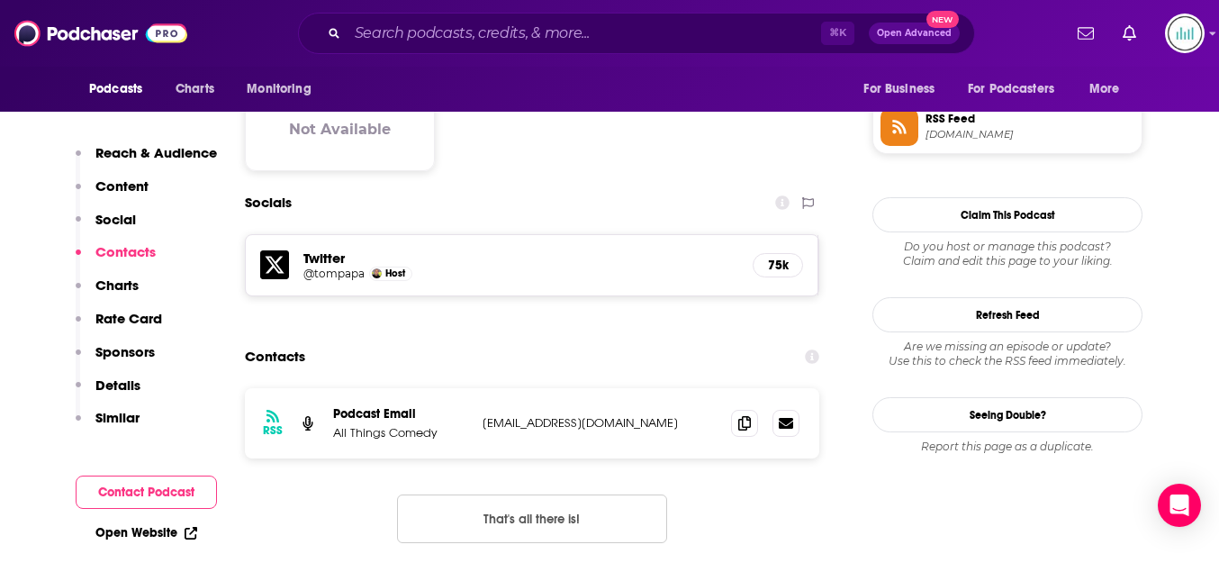
scroll to position [1482, 0]
drag, startPoint x: 711, startPoint y: 334, endPoint x: 480, endPoint y: 331, distance: 231.4
click at [480, 387] on div "RSS Podcast Email All Things Comedy breakingbreadwithtompapa@gmail.com breaking…" at bounding box center [532, 422] width 574 height 70
copy p "breakingbreadwithtompapa@gmail.com"
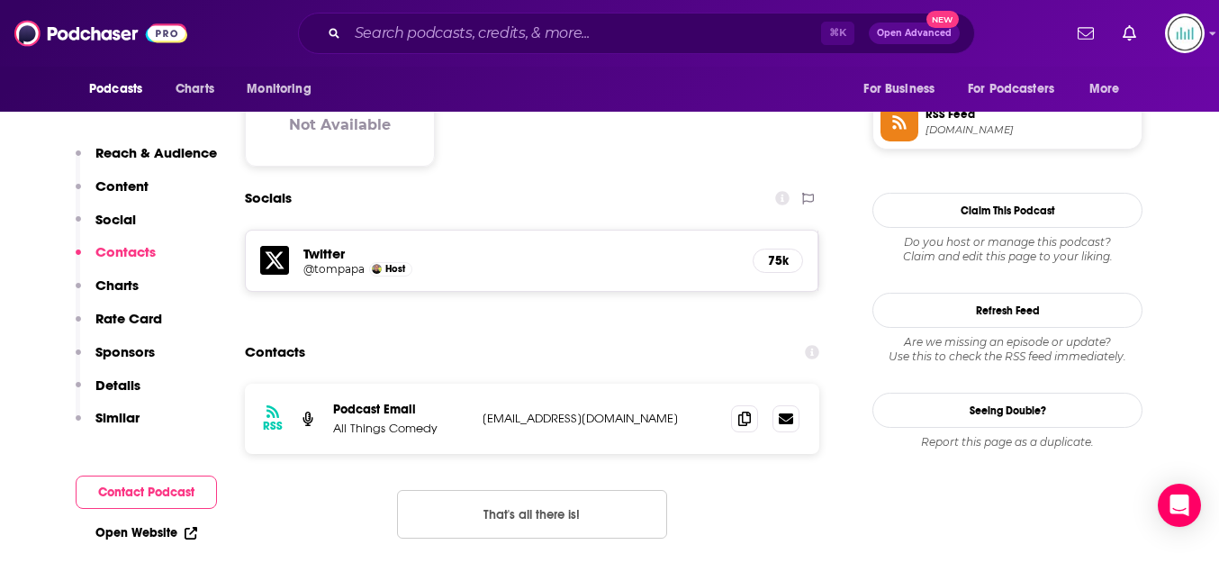
click at [133, 393] on button "Details" at bounding box center [108, 392] width 65 height 33
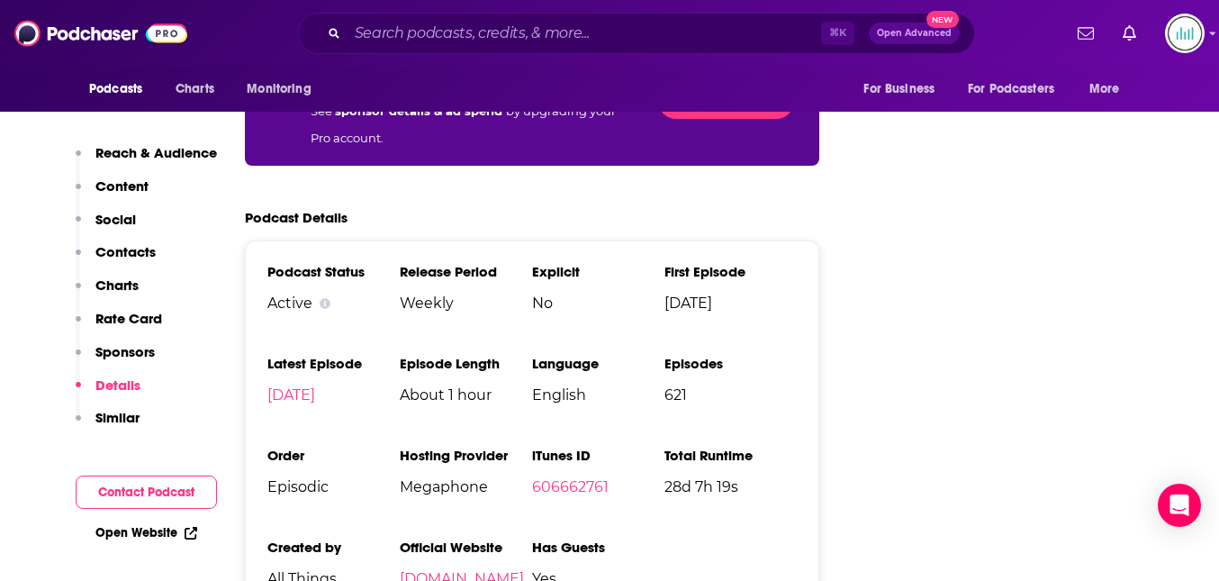
scroll to position [2976, 0]
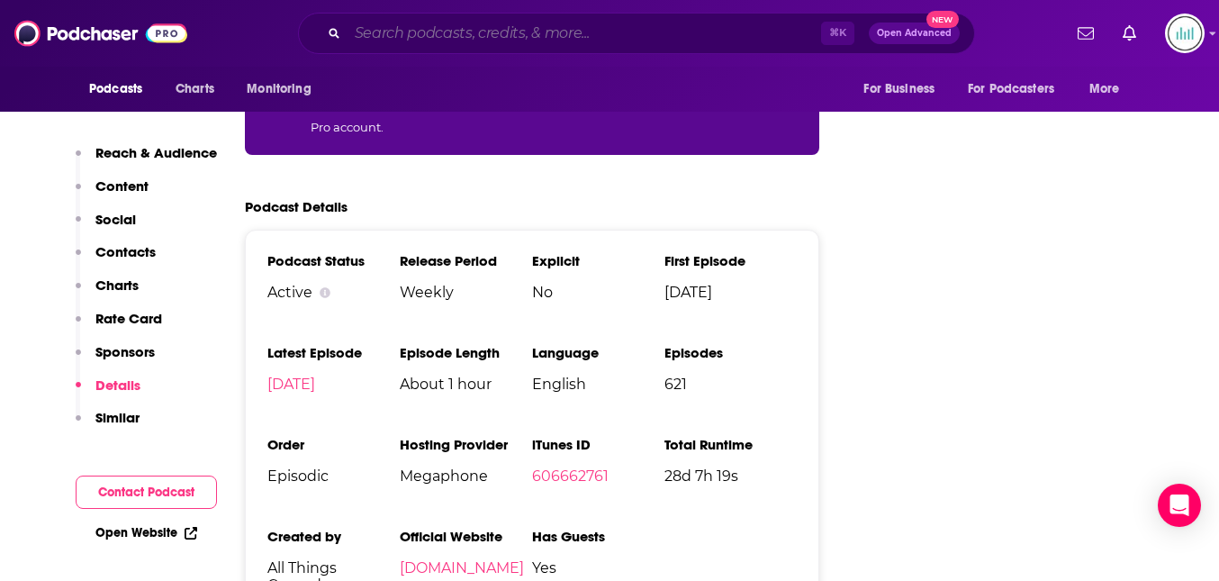
click at [371, 25] on input "Search podcasts, credits, & more..." at bounding box center [584, 33] width 474 height 29
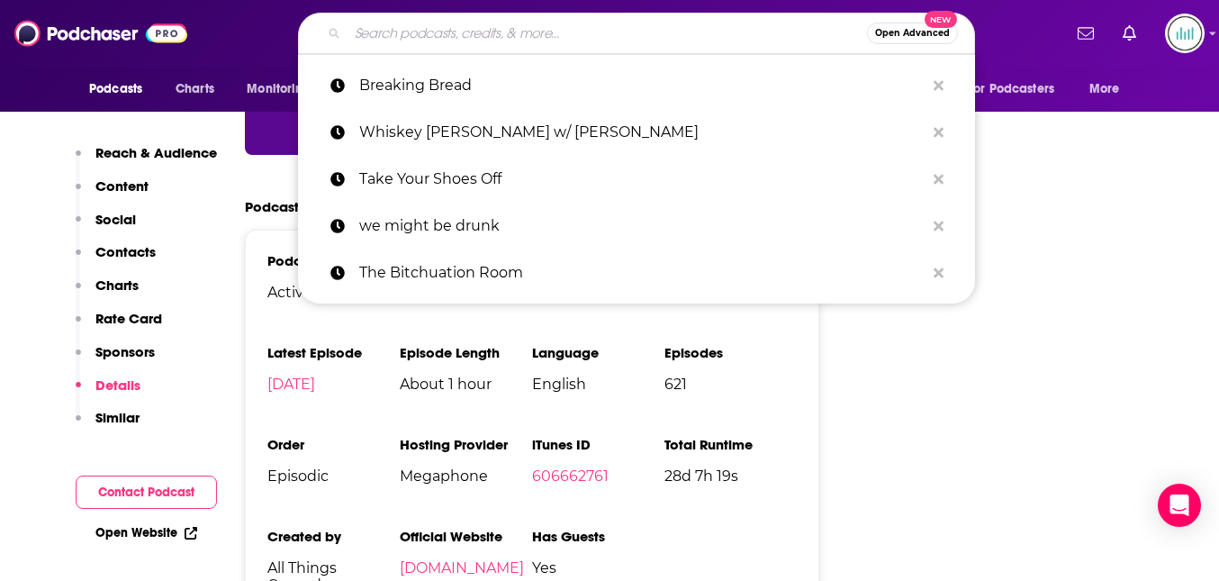
paste input "Duncan Trussell Family Hour"
type input "Duncan Trussell Family Hour"
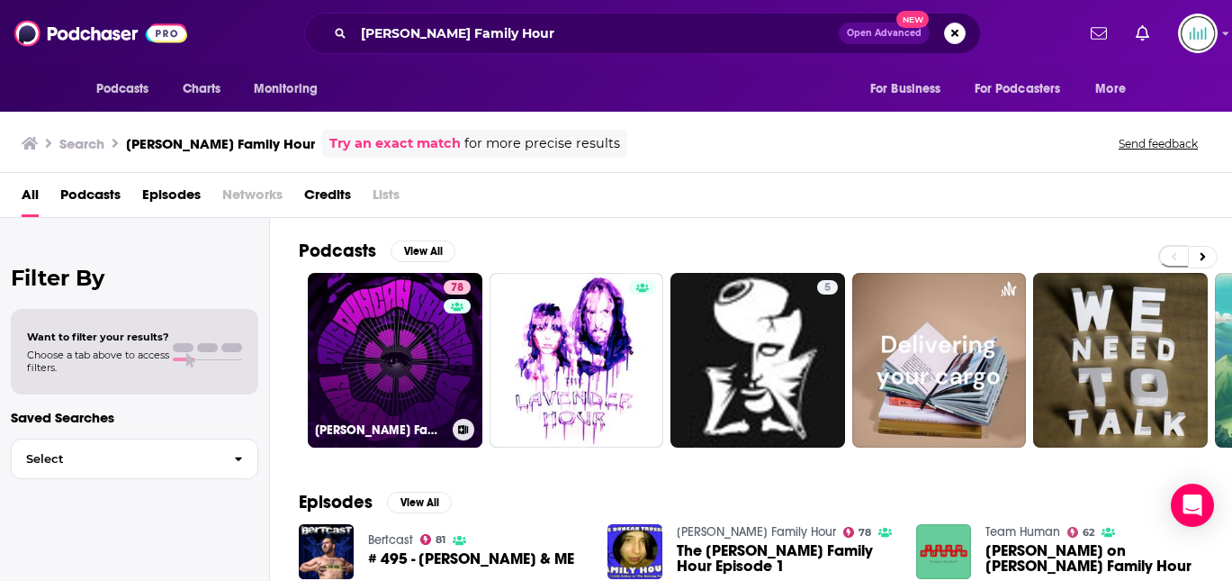
click at [373, 302] on link "78 Duncan Trussell Family Hour" at bounding box center [395, 360] width 175 height 175
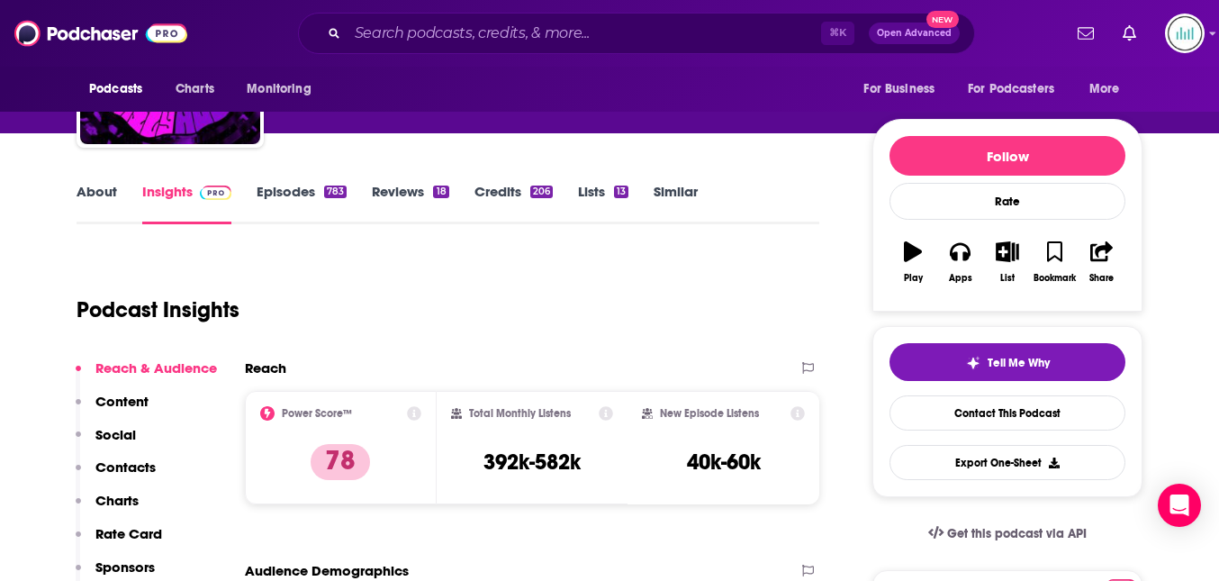
scroll to position [144, 0]
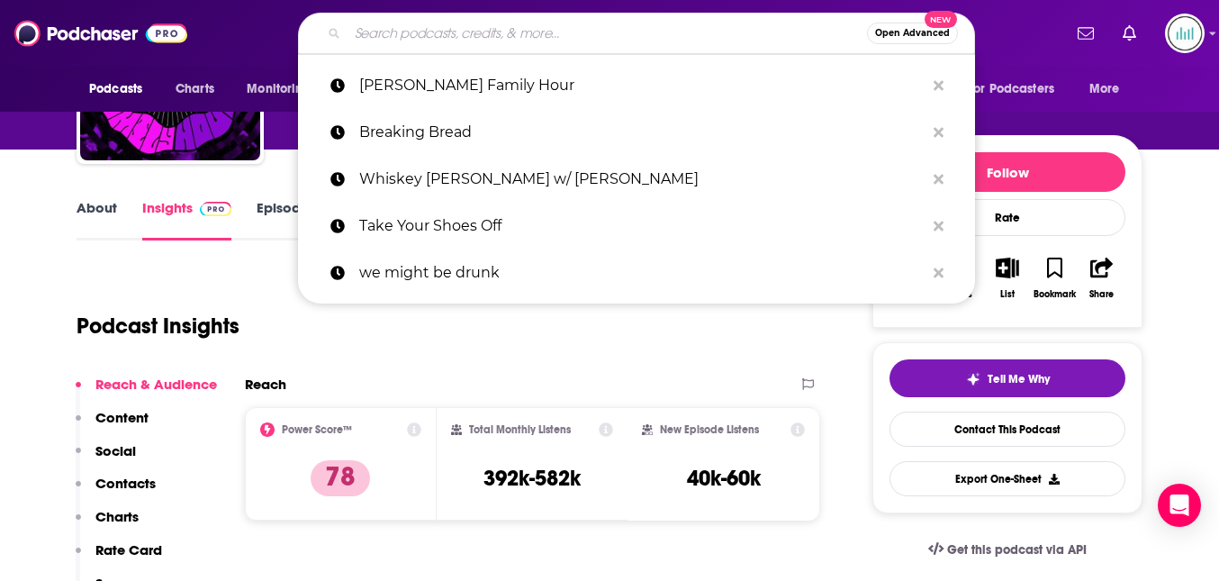
click at [421, 33] on input "Search podcasts, credits, & more..." at bounding box center [606, 33] width 519 height 29
paste input "Matt and Shane's Secret Podcast"
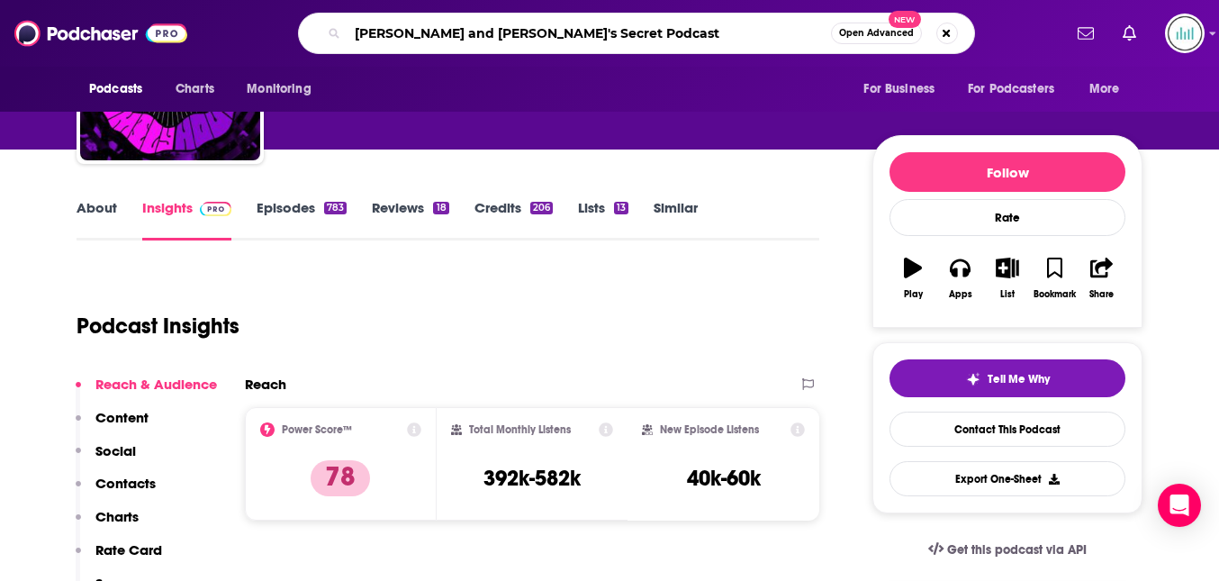
drag, startPoint x: 574, startPoint y: 35, endPoint x: 353, endPoint y: 29, distance: 221.6
click at [353, 29] on input "Matt and Shane's Secret Podcast" at bounding box center [588, 33] width 483 height 29
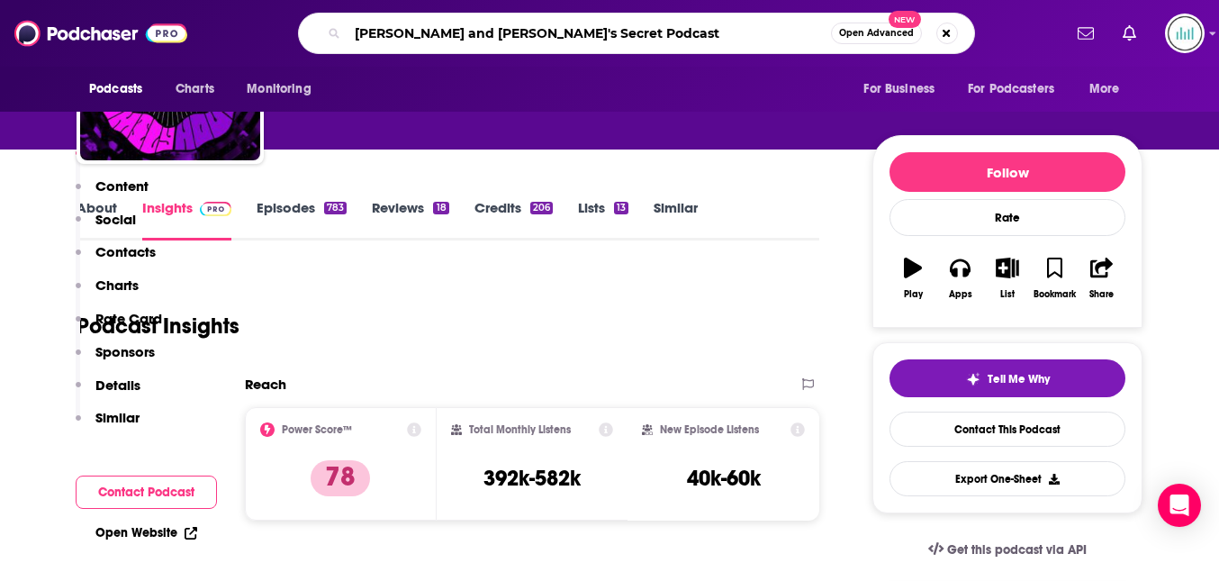
scroll to position [361, 0]
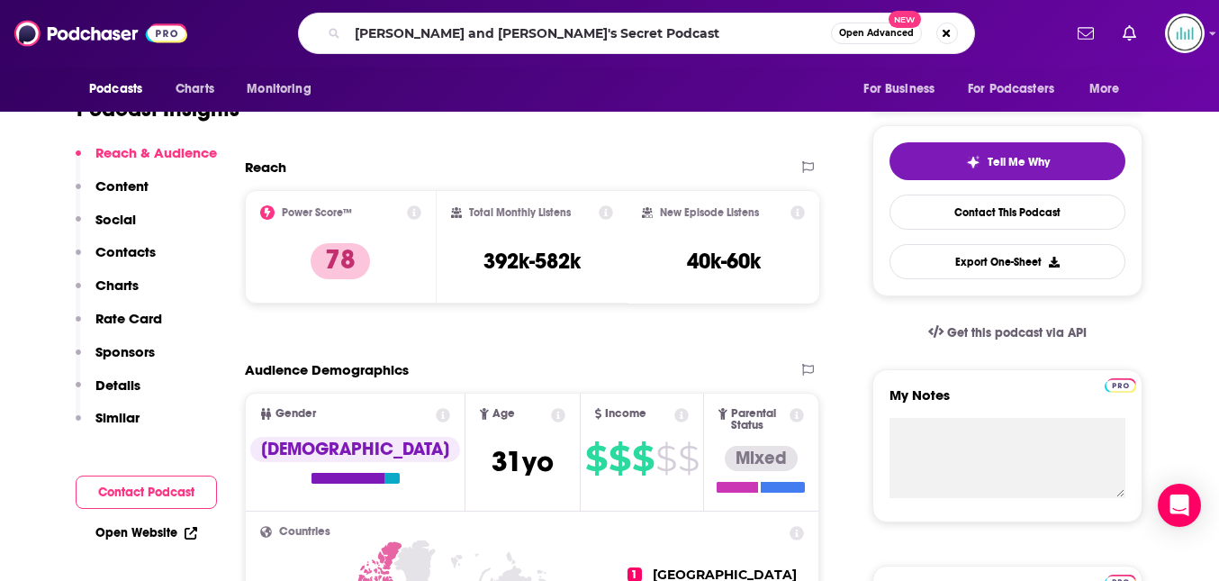
click at [113, 247] on p "Contacts" at bounding box center [125, 251] width 60 height 17
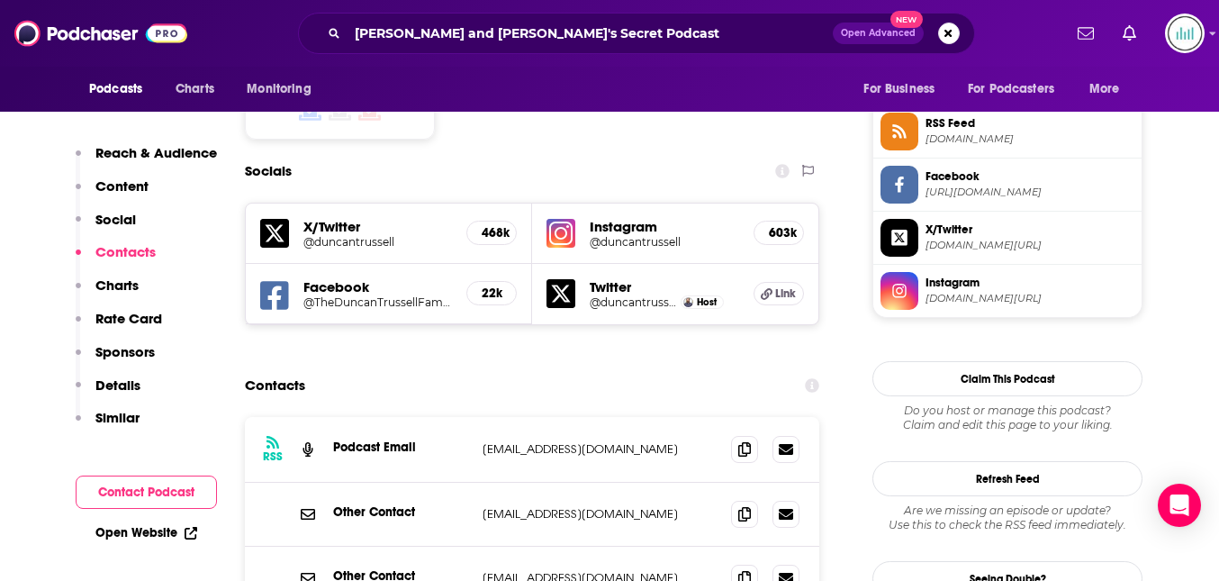
scroll to position [1505, 0]
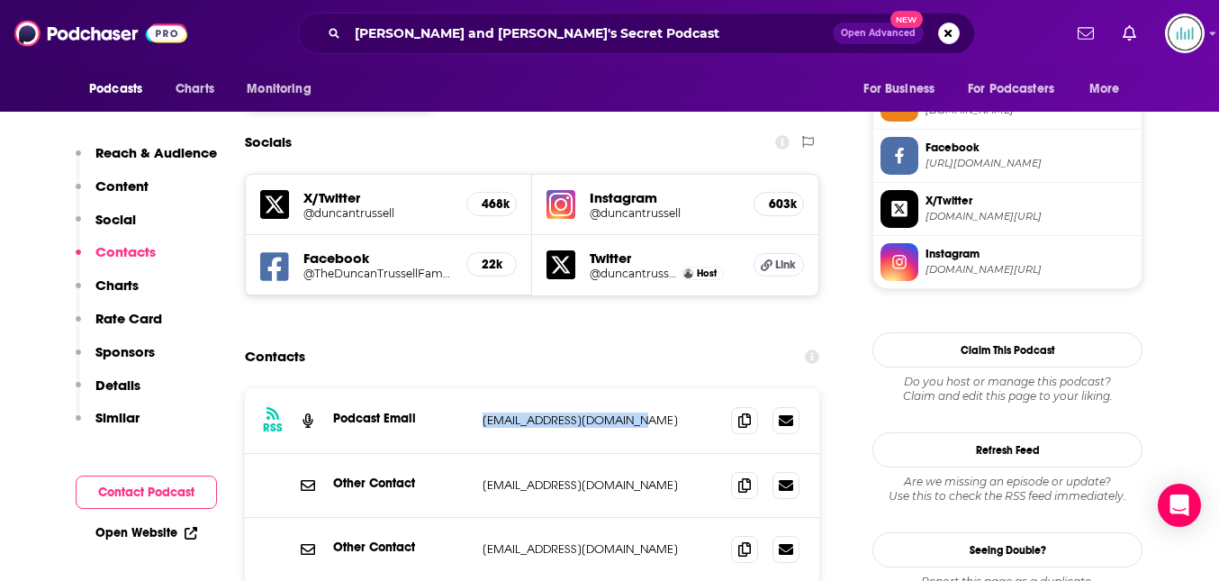
drag, startPoint x: 649, startPoint y: 336, endPoint x: 484, endPoint y: 331, distance: 164.8
click at [484, 412] on p "duncantrussell@gmail.com" at bounding box center [600, 419] width 234 height 15
click at [126, 383] on p "Details" at bounding box center [117, 384] width 45 height 17
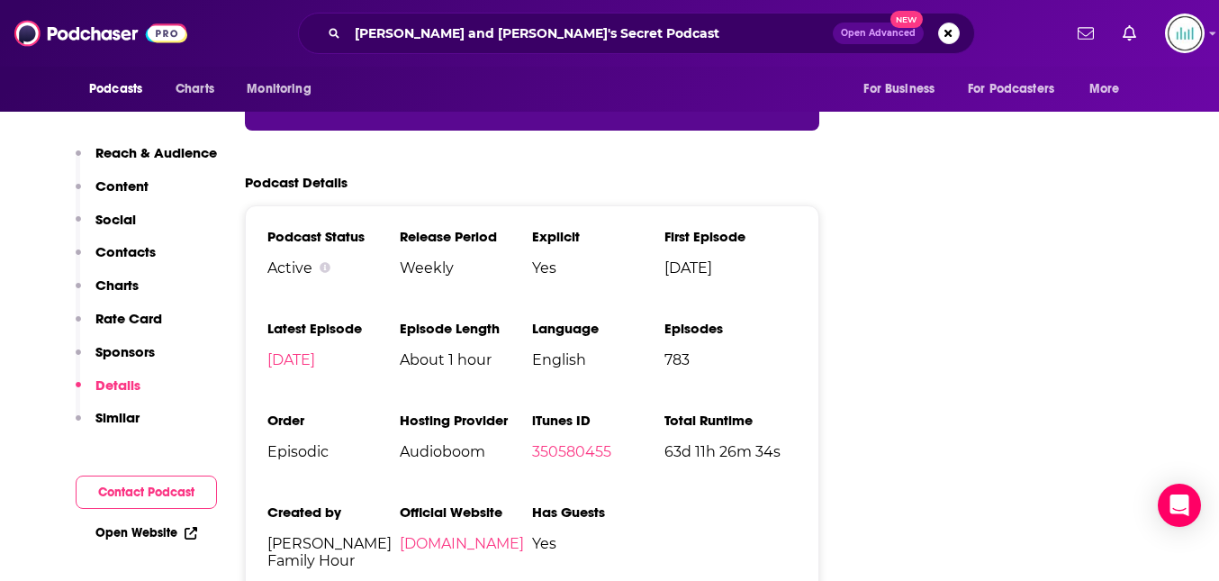
scroll to position [3668, 0]
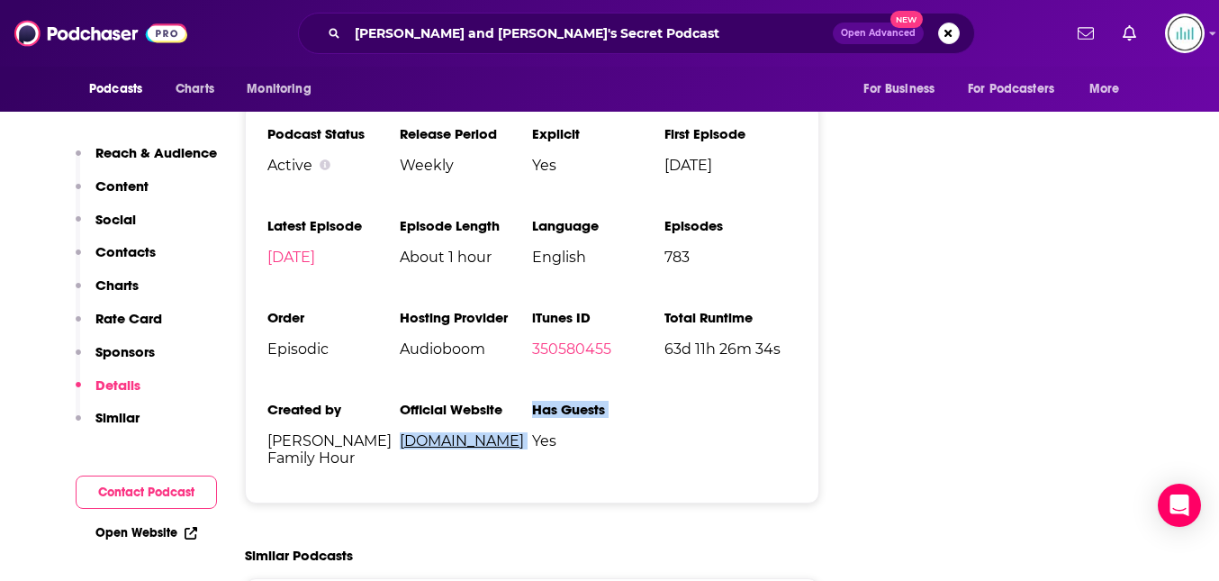
drag, startPoint x: 544, startPoint y: 357, endPoint x: 520, endPoint y: 349, distance: 24.8
click at [519, 349] on ul "Podcast Status Active Release Period Weekly Explicit Yes First Episode Jan 10th…" at bounding box center [531, 303] width 529 height 356
copy ul "duncantrussell.com Has Guests"
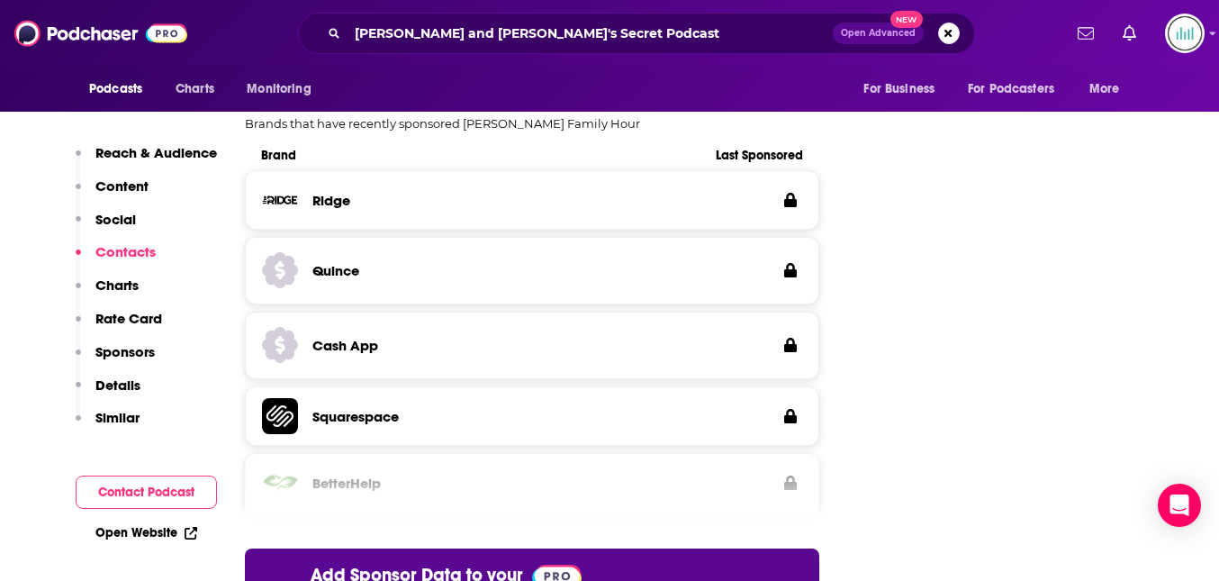
scroll to position [1390, 0]
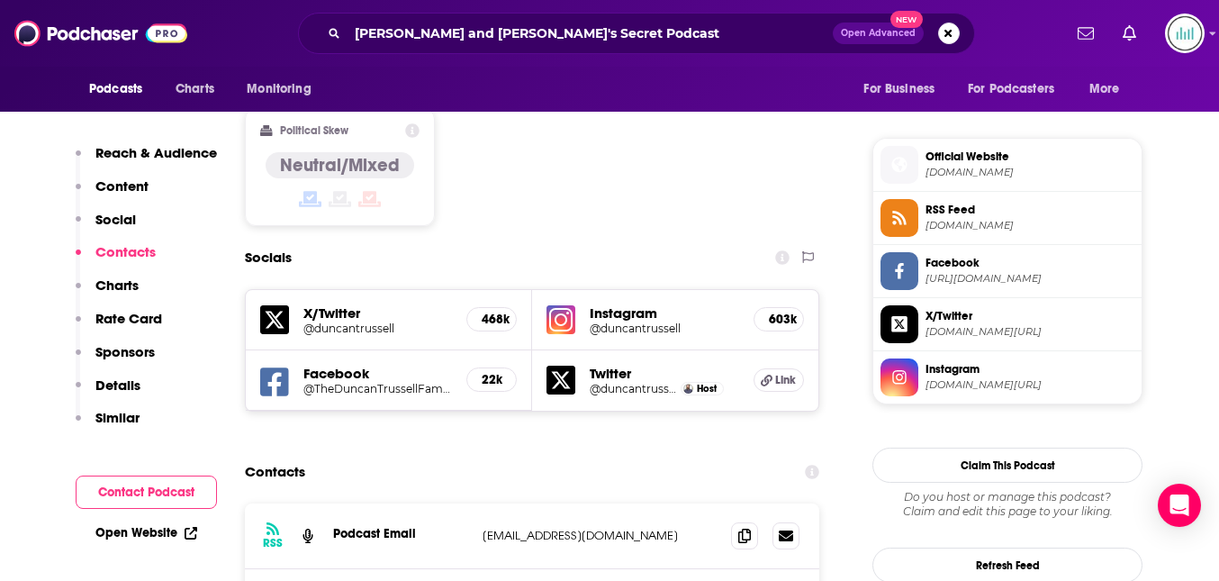
click at [186, 154] on p "Reach & Audience" at bounding box center [156, 152] width 122 height 17
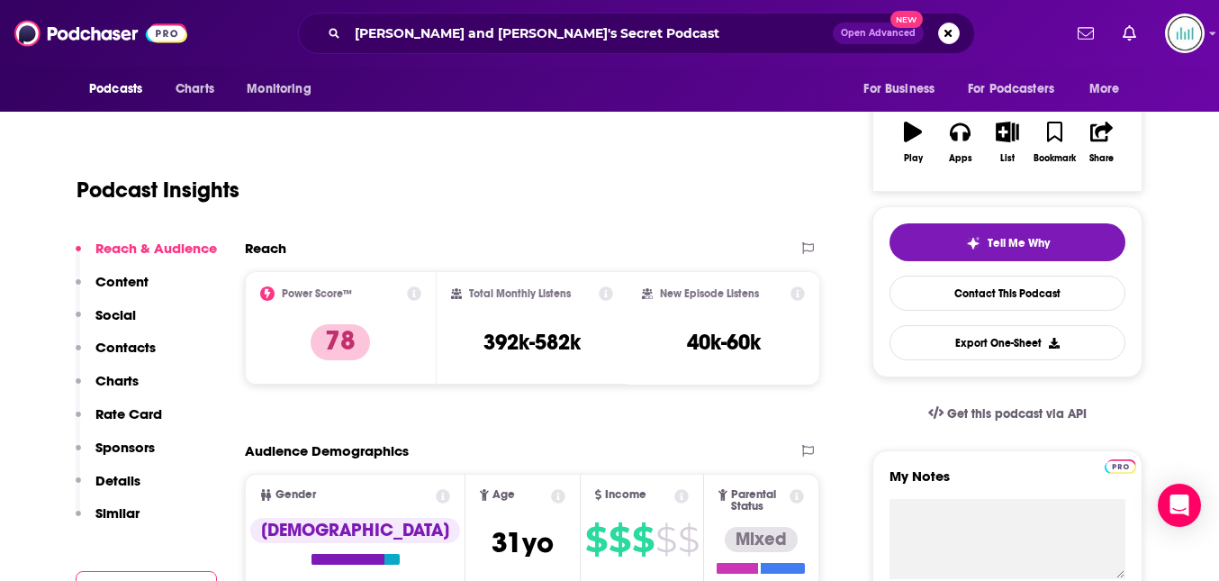
scroll to position [269, 0]
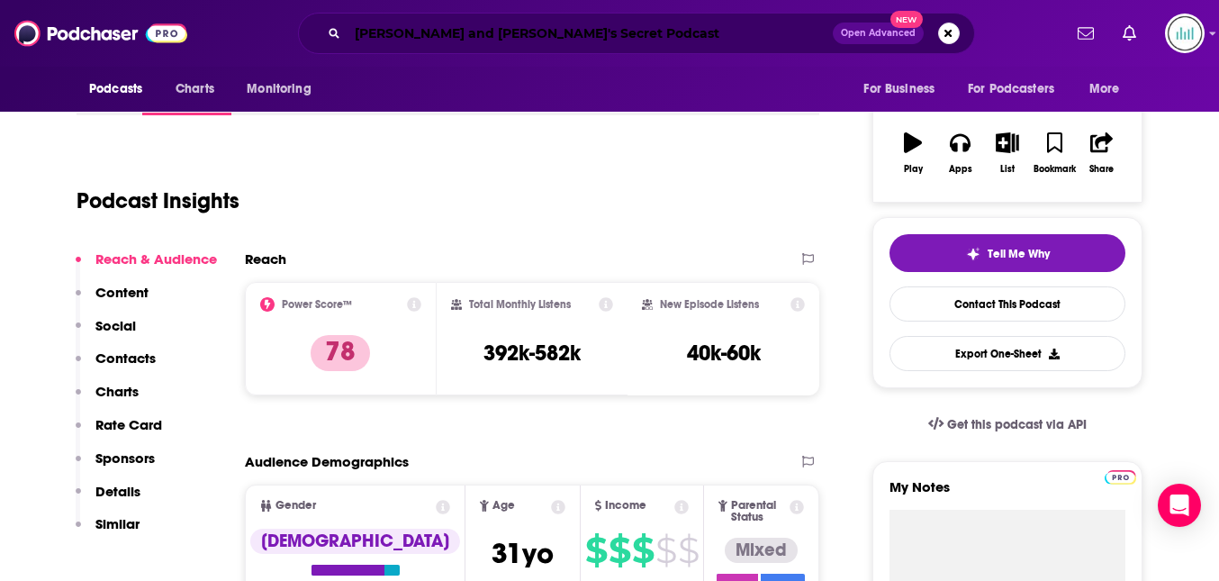
click at [393, 34] on input "Matt and Shane's Secret Podcast" at bounding box center [589, 33] width 485 height 29
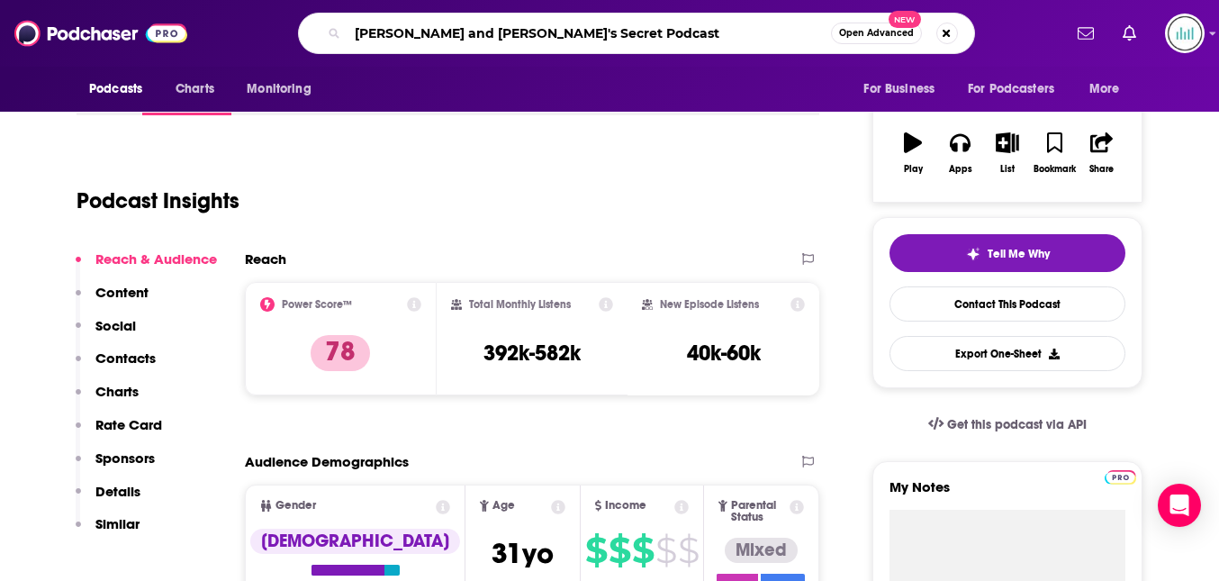
paste input "Free With Ads"
type input "Free With Ads"
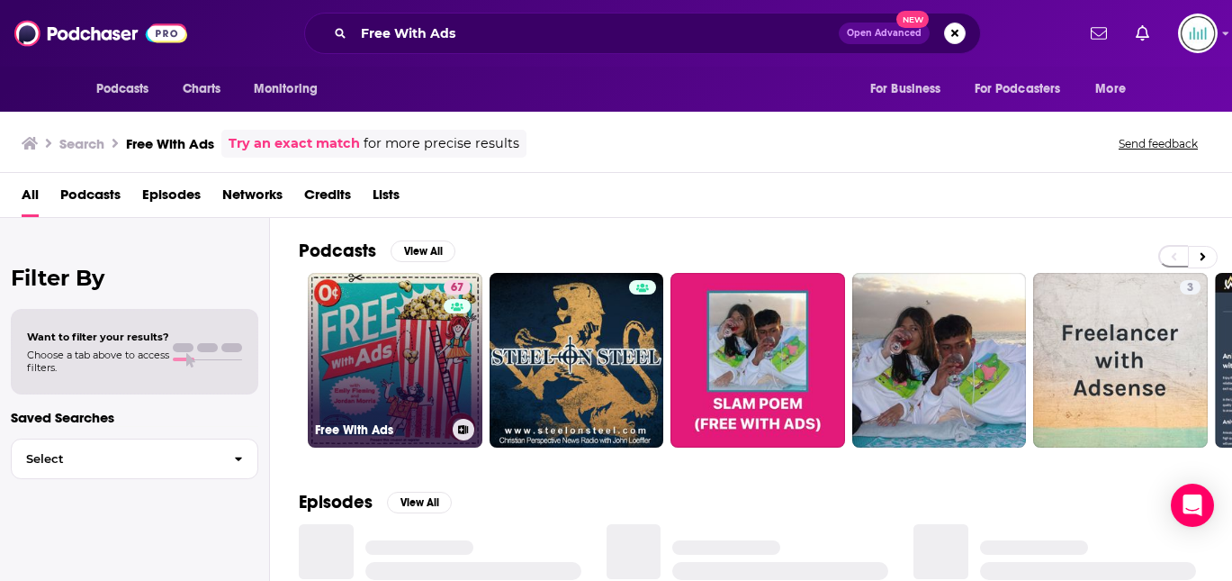
click at [431, 361] on link "67 Free With Ads" at bounding box center [395, 360] width 175 height 175
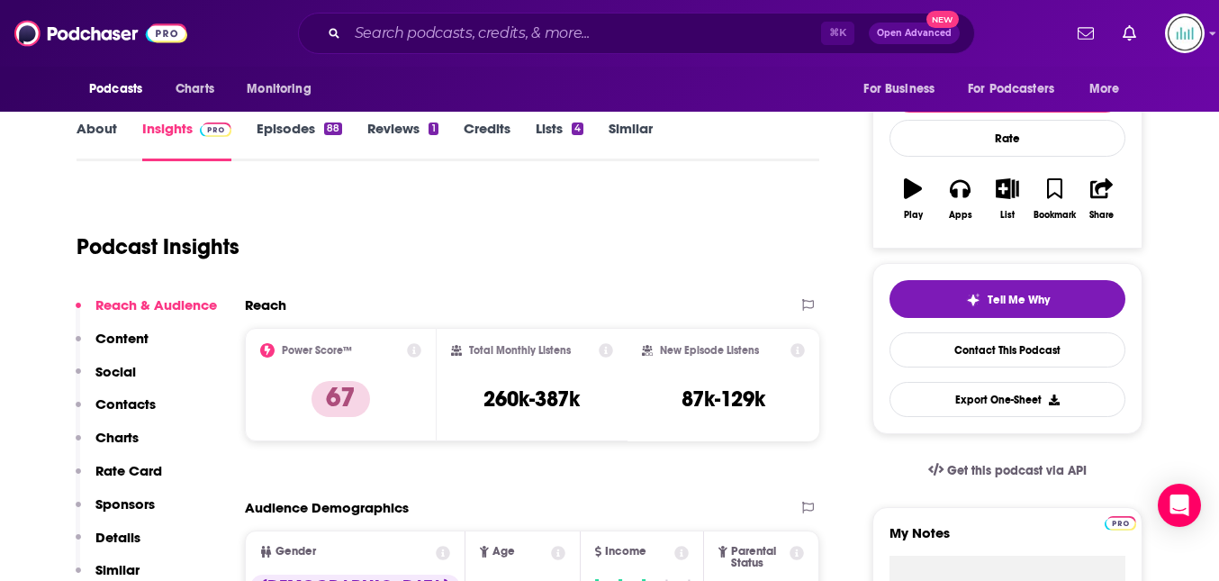
scroll to position [233, 0]
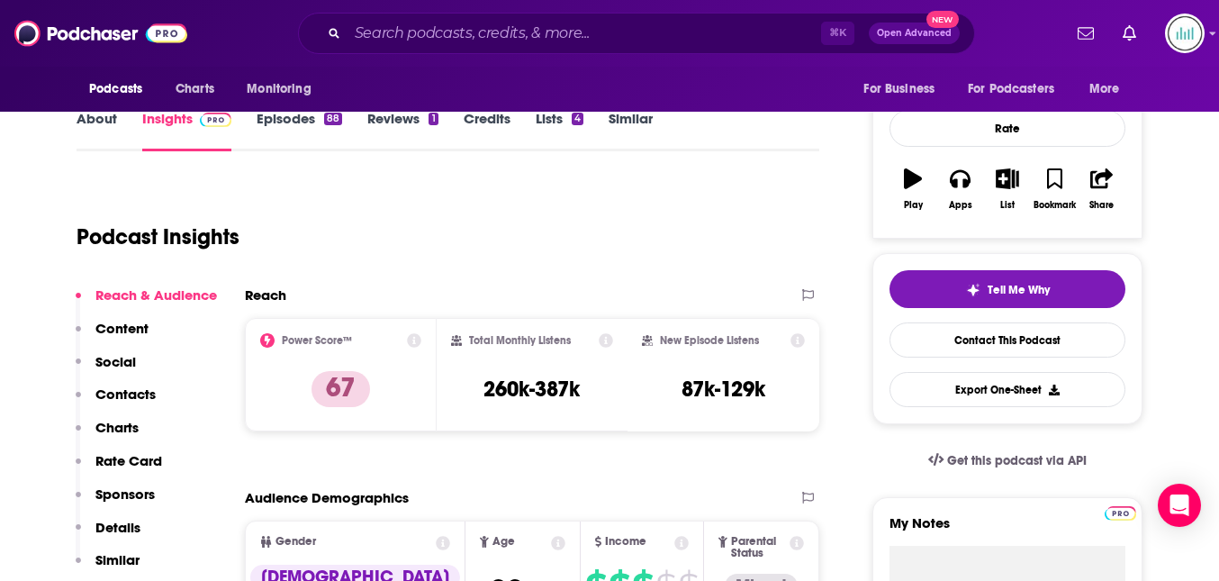
click at [130, 390] on p "Contacts" at bounding box center [125, 393] width 60 height 17
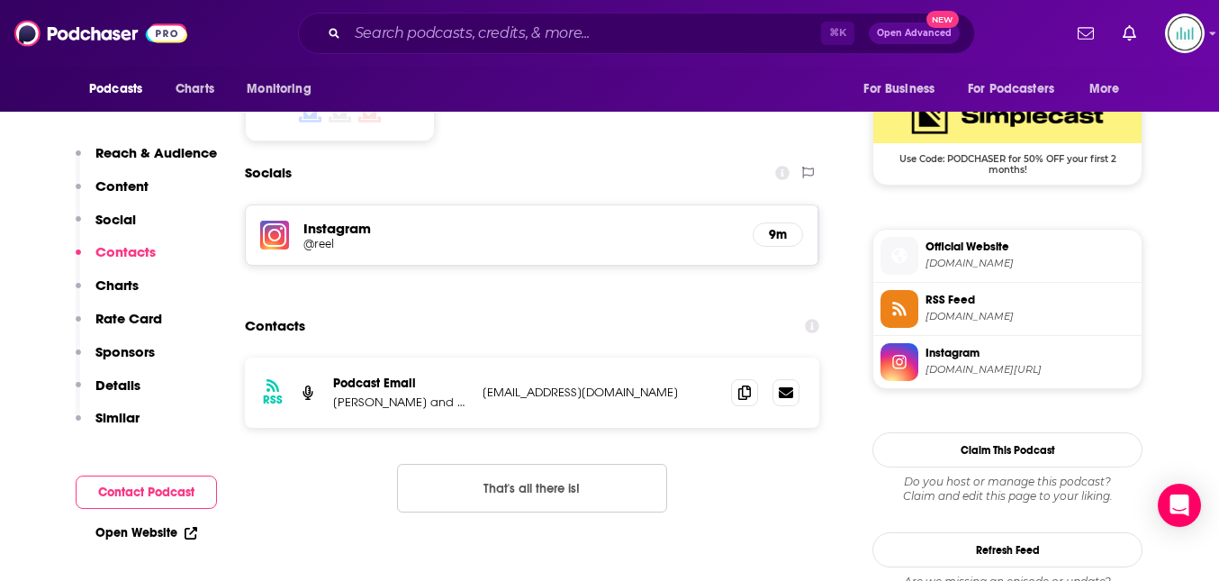
scroll to position [1485, 0]
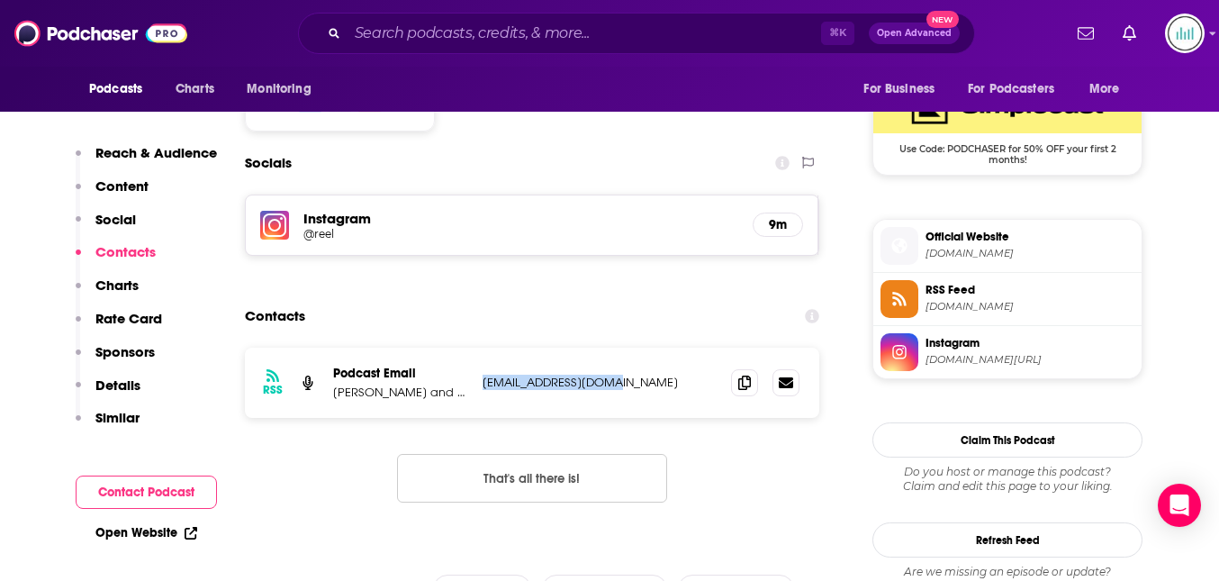
drag, startPoint x: 626, startPoint y: 335, endPoint x: 482, endPoint y: 331, distance: 144.1
click at [483, 375] on p "shows@maximumfun.org" at bounding box center [600, 382] width 234 height 15
copy p "shows@maximumfun.org"
click at [160, 150] on p "Reach & Audience" at bounding box center [156, 152] width 122 height 17
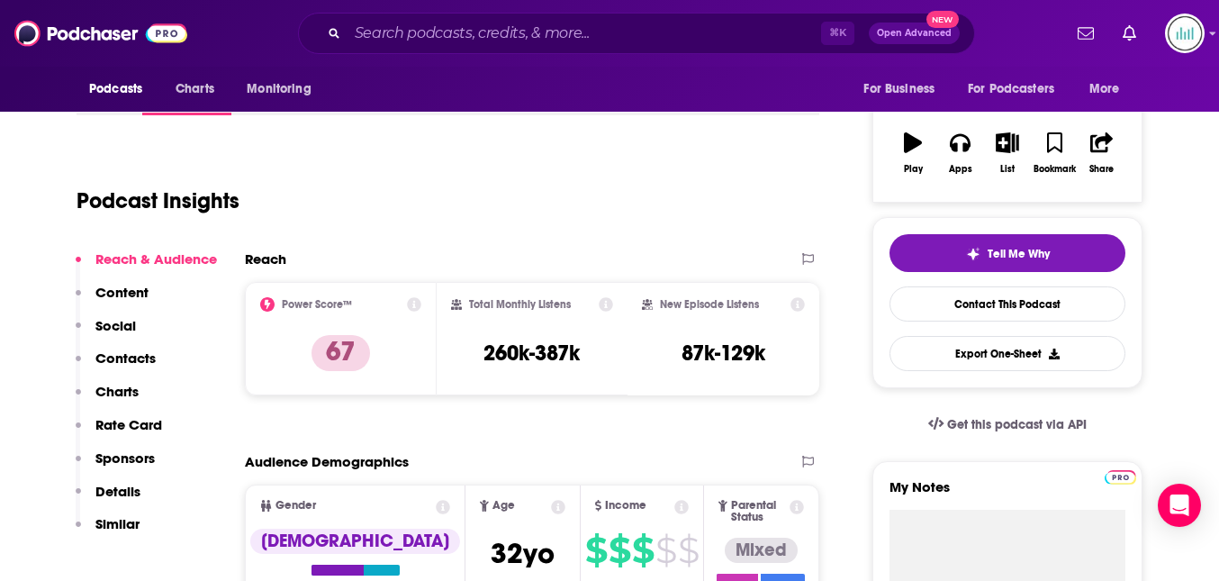
scroll to position [0, 0]
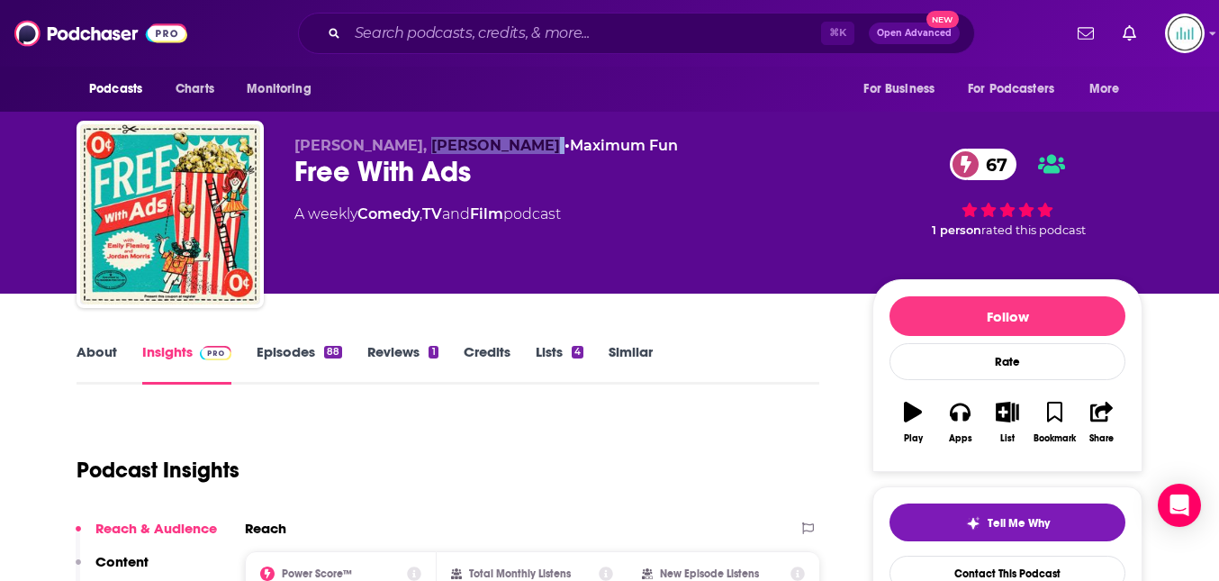
drag, startPoint x: 517, startPoint y: 146, endPoint x: 411, endPoint y: 142, distance: 106.3
click at [411, 141] on p "Emily Fleming, Jordan Morris • Maximum Fun" at bounding box center [568, 145] width 549 height 17
copy p "Jordan Morris"
drag, startPoint x: 402, startPoint y: 141, endPoint x: 295, endPoint y: 148, distance: 107.3
click at [295, 148] on span "Emily Fleming, Jordan Morris" at bounding box center [427, 145] width 266 height 17
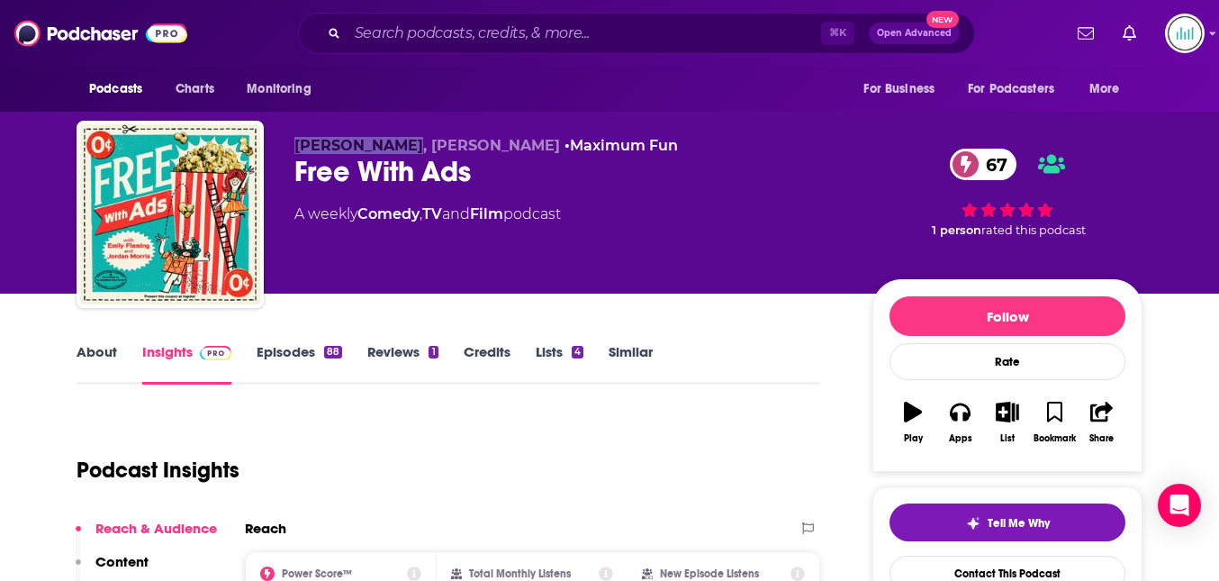
copy span "Emily Fleming"
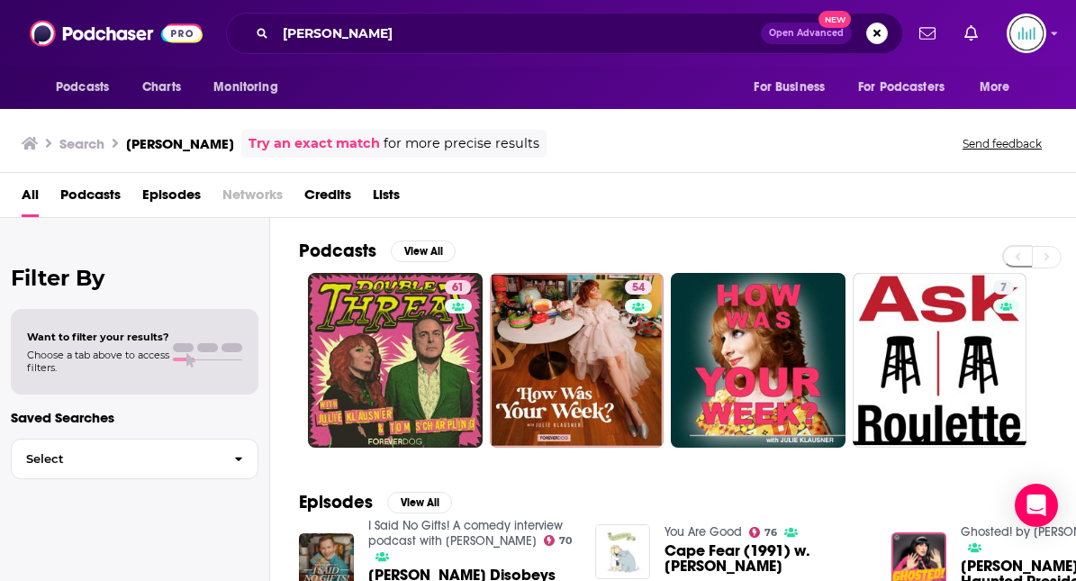
scroll to position [436, 0]
